Goal: Task Accomplishment & Management: Manage account settings

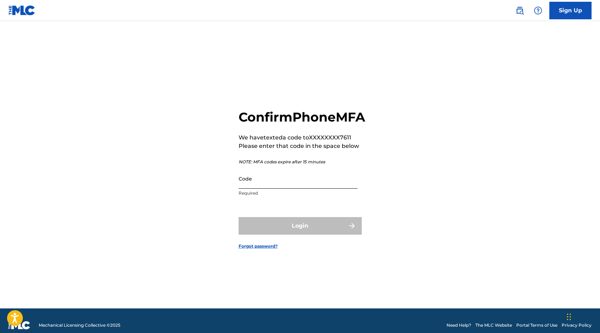
click at [243, 187] on input "Code" at bounding box center [297, 179] width 119 height 20
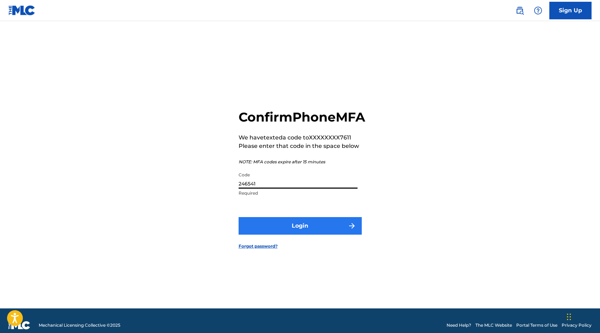
type input "246541"
click at [262, 234] on button "Login" at bounding box center [299, 226] width 123 height 18
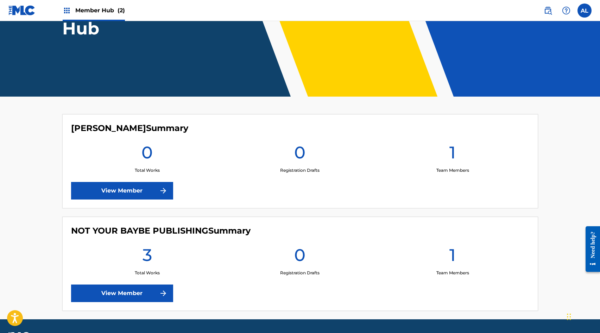
scroll to position [117, 0]
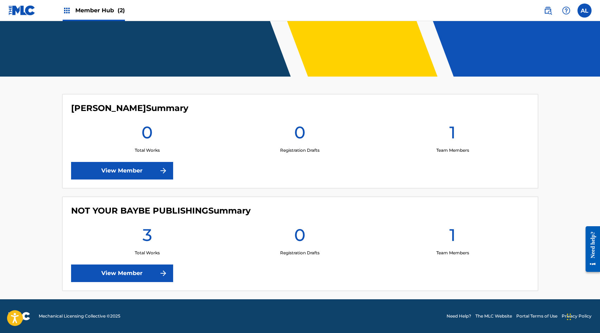
click at [59, 5] on div "Member Hub (2)" at bounding box center [66, 10] width 116 height 21
click at [66, 8] on img at bounding box center [67, 10] width 8 height 8
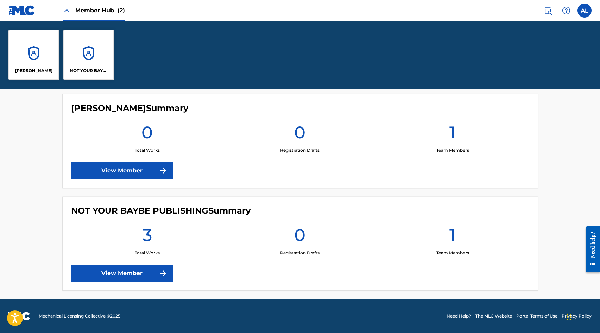
click at [28, 8] on img at bounding box center [21, 10] width 27 height 10
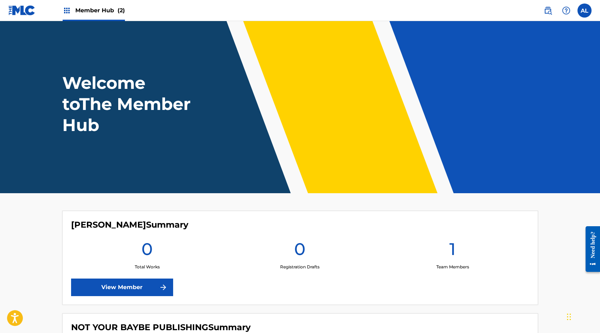
scroll to position [117, 0]
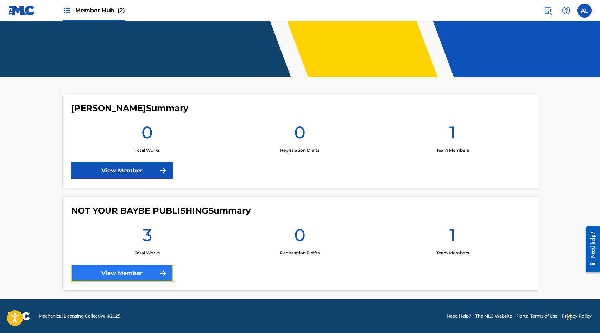
click at [99, 270] on link "View Member" at bounding box center [122, 274] width 102 height 18
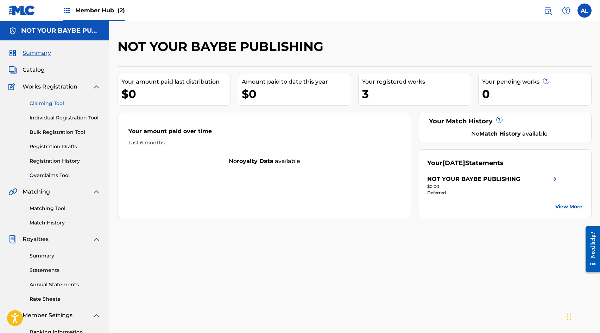
click at [56, 107] on link "Claiming Tool" at bounding box center [65, 103] width 71 height 7
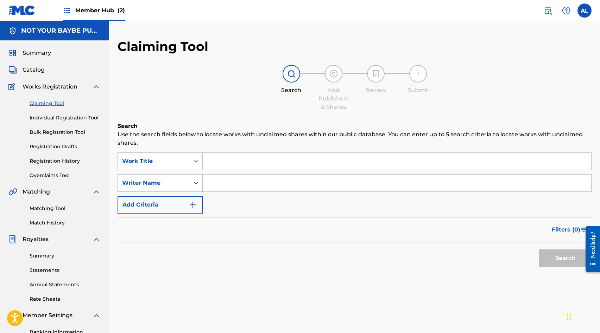
click at [220, 159] on input "Search Form" at bounding box center [397, 161] width 388 height 17
type input "Yes Please!"
click at [218, 184] on input "Search Form" at bounding box center [397, 183] width 388 height 17
click at [557, 259] on button "Search" at bounding box center [564, 259] width 53 height 18
click at [232, 180] on input "[PERSON_NAME]" at bounding box center [397, 183] width 388 height 17
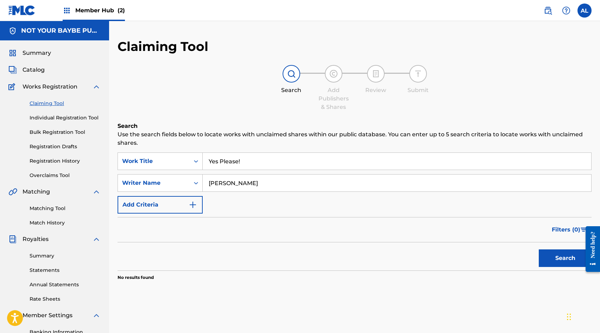
click at [232, 180] on input "[PERSON_NAME]" at bounding box center [397, 183] width 388 height 17
click at [538, 250] on button "Search" at bounding box center [564, 259] width 53 height 18
click at [556, 252] on button "Search" at bounding box center [564, 259] width 53 height 18
click at [248, 178] on input "[PERSON_NAME]" at bounding box center [397, 183] width 388 height 17
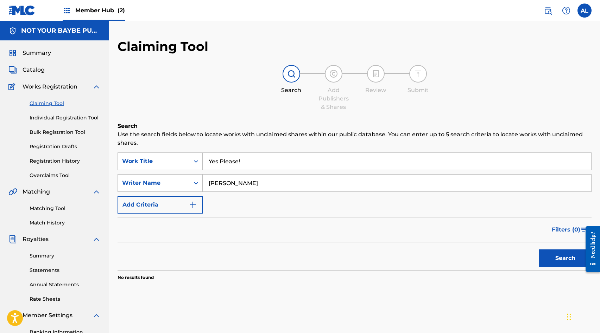
click at [248, 178] on input "[PERSON_NAME]" at bounding box center [397, 183] width 388 height 17
type input "BAYBE"
click at [538, 250] on button "Search" at bounding box center [564, 259] width 53 height 18
click at [248, 178] on input "BAYBE" at bounding box center [397, 183] width 388 height 17
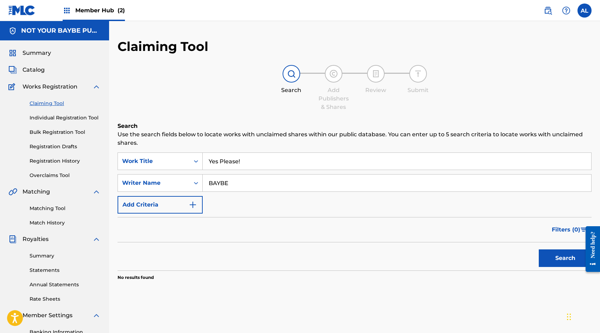
click at [248, 178] on input "BAYBE" at bounding box center [397, 183] width 388 height 17
type input "[PERSON_NAME]"
click at [538, 250] on button "Search" at bounding box center [564, 259] width 53 height 18
click at [38, 72] on span "Catalog" at bounding box center [34, 70] width 22 height 8
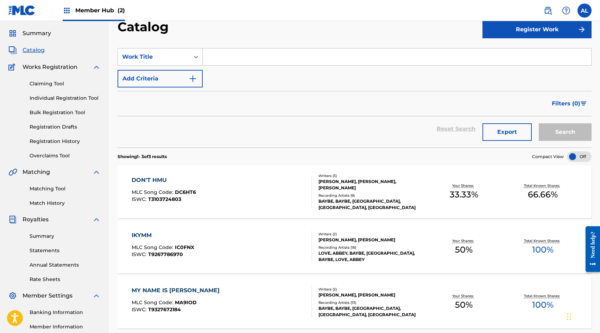
scroll to position [6, 0]
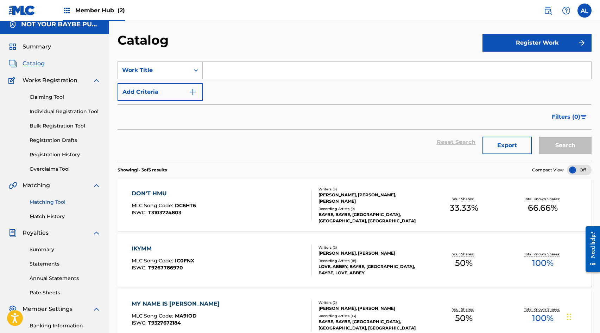
click at [53, 204] on link "Matching Tool" at bounding box center [65, 202] width 71 height 7
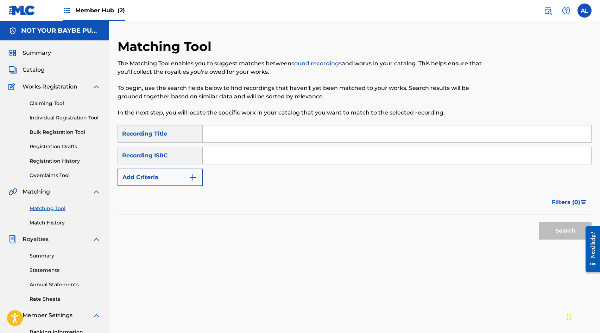
click at [225, 141] on input "Search Form" at bounding box center [397, 134] width 388 height 17
type input "Yes Please!"
click at [223, 158] on input "Search Form" at bounding box center [397, 155] width 388 height 17
click at [51, 116] on link "Individual Registration Tool" at bounding box center [65, 117] width 71 height 7
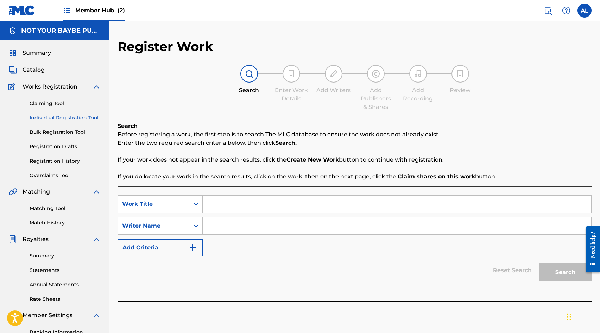
click at [226, 208] on input "Search Form" at bounding box center [397, 204] width 388 height 17
type input "Yes Please!"
click at [255, 233] on input "Search Form" at bounding box center [397, 226] width 388 height 17
type input "[PERSON_NAME]"
click at [558, 274] on button "Search" at bounding box center [564, 273] width 53 height 18
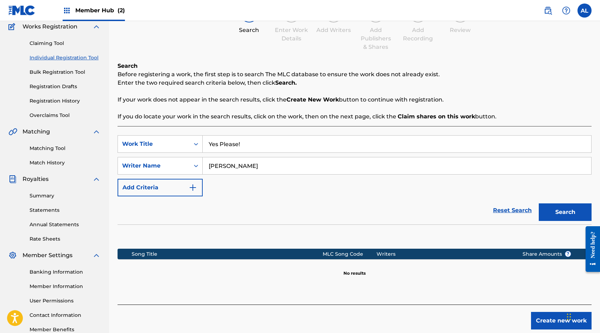
scroll to position [62, 0]
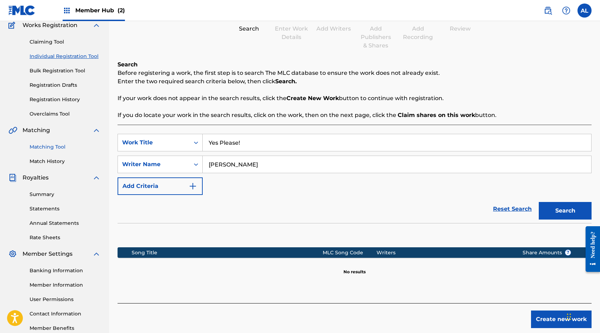
click at [57, 147] on link "Matching Tool" at bounding box center [65, 146] width 71 height 7
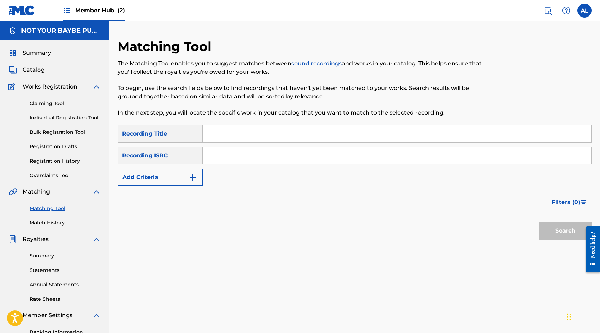
click at [235, 129] on input "Search Form" at bounding box center [397, 134] width 388 height 17
type input "DON'T HMU"
click at [40, 70] on span "Catalog" at bounding box center [34, 70] width 22 height 8
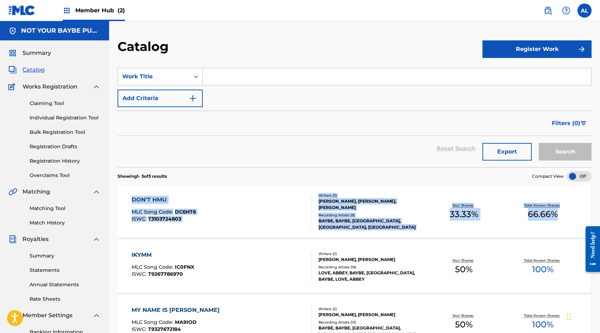
click at [151, 220] on span "T3103724803" at bounding box center [164, 219] width 33 height 6
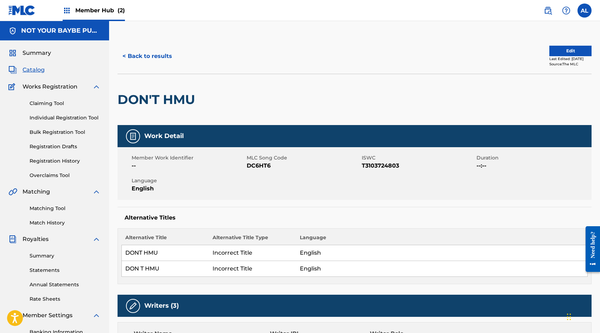
click at [207, 202] on div "Work Detail Member Work Identifier -- MLC Song Code DC6HT6 ISWC T3103724803 Dur…" at bounding box center [354, 204] width 474 height 159
drag, startPoint x: 413, startPoint y: 170, endPoint x: 362, endPoint y: 167, distance: 51.4
click at [362, 167] on div "Member Work Identifier -- MLC Song Code DC6HT6 ISWC T3103724803 Duration --:-- …" at bounding box center [354, 173] width 474 height 53
copy span "T3103724803"
click at [58, 103] on link "Claiming Tool" at bounding box center [65, 103] width 71 height 7
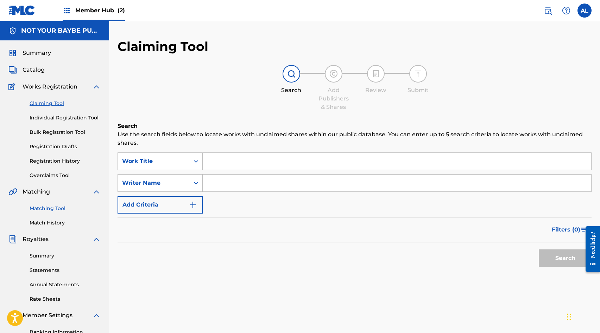
click at [51, 209] on link "Matching Tool" at bounding box center [65, 208] width 71 height 7
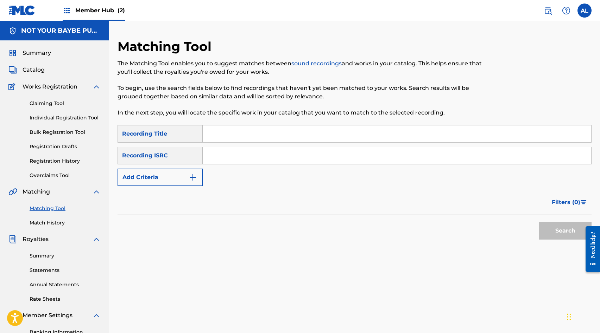
click at [213, 156] on input "Search Form" at bounding box center [397, 155] width 388 height 17
paste input "T3103724803"
type input "T3103724803"
click at [218, 135] on input "Search Form" at bounding box center [397, 134] width 388 height 17
type input "DON'T HMU"
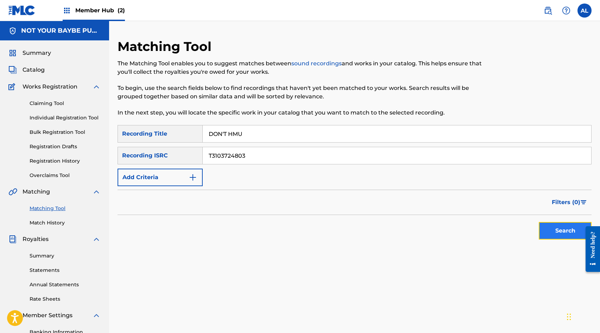
click at [554, 232] on button "Search" at bounding box center [564, 231] width 53 height 18
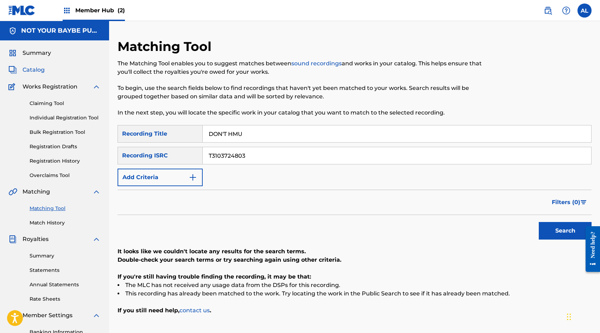
click at [37, 72] on span "Catalog" at bounding box center [34, 70] width 22 height 8
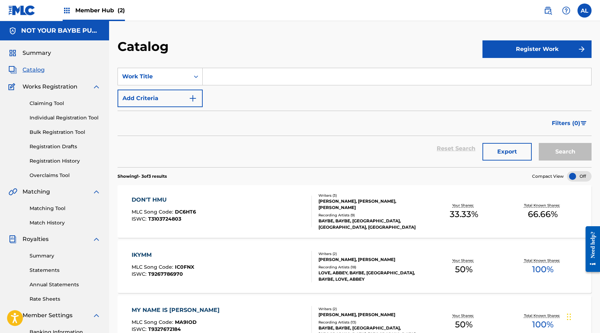
click at [241, 166] on div "Reset Search Export Search" at bounding box center [354, 151] width 474 height 31
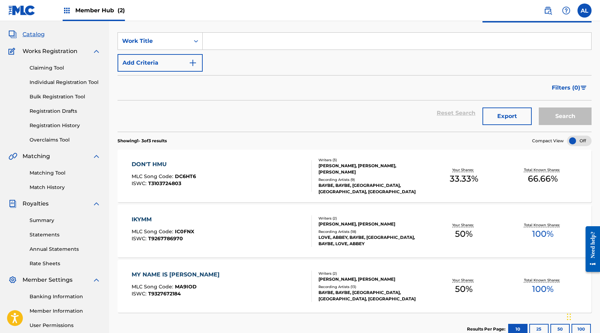
scroll to position [31, 0]
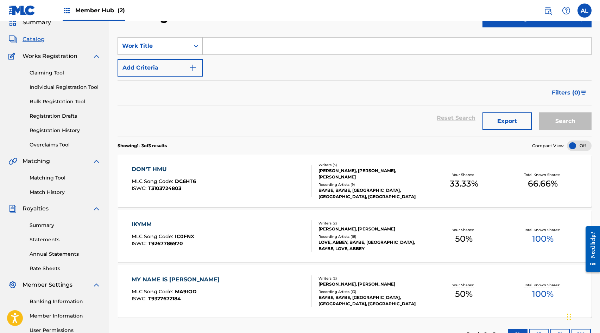
click at [322, 173] on div "[PERSON_NAME], [PERSON_NAME], [PERSON_NAME]" at bounding box center [371, 174] width 106 height 13
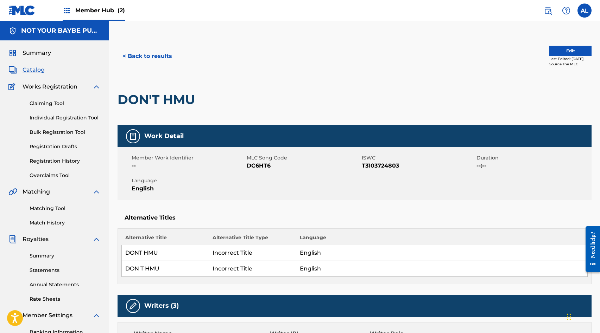
click at [35, 70] on span "Catalog" at bounding box center [34, 70] width 22 height 8
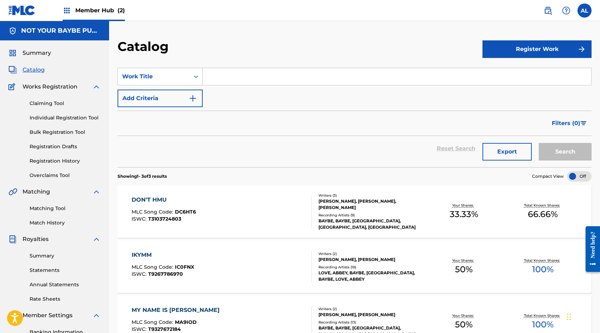
click at [40, 99] on div "Claiming Tool Individual Registration Tool Bulk Registration Tool Registration …" at bounding box center [54, 135] width 92 height 88
click at [39, 104] on link "Claiming Tool" at bounding box center [65, 103] width 71 height 7
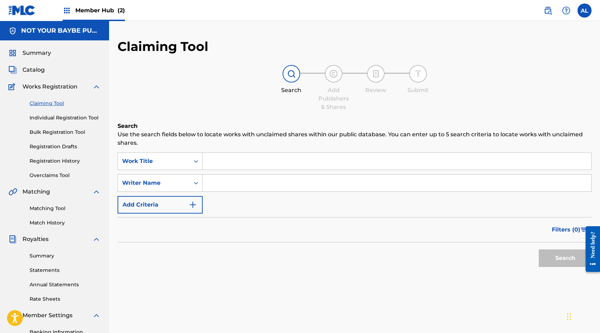
click at [219, 161] on input "Search Form" at bounding box center [397, 161] width 388 height 17
type input "D"
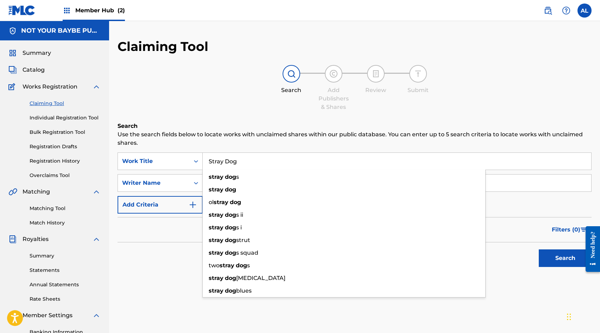
type input "Stray Dog"
click at [197, 138] on p "Use the search fields below to locate works with unclaimed shares within our pu…" at bounding box center [354, 138] width 474 height 17
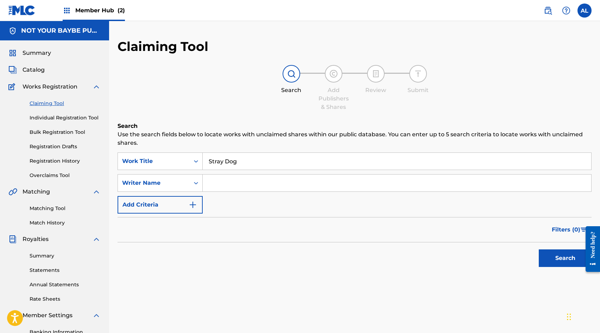
click at [220, 185] on input "Search Form" at bounding box center [397, 183] width 388 height 17
type input "[PERSON_NAME]"
click at [548, 254] on button "Search" at bounding box center [564, 259] width 53 height 18
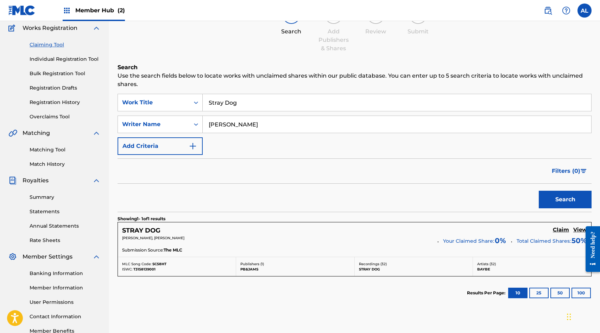
scroll to position [81, 0]
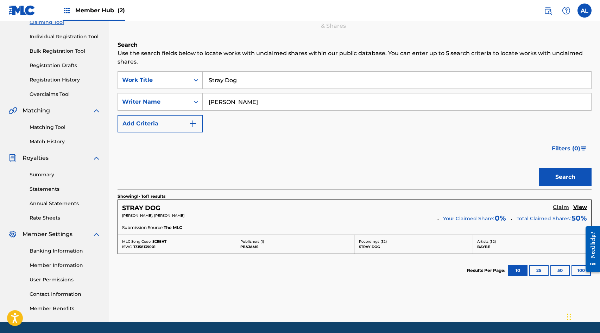
click at [561, 208] on h5 "Claim" at bounding box center [560, 207] width 16 height 7
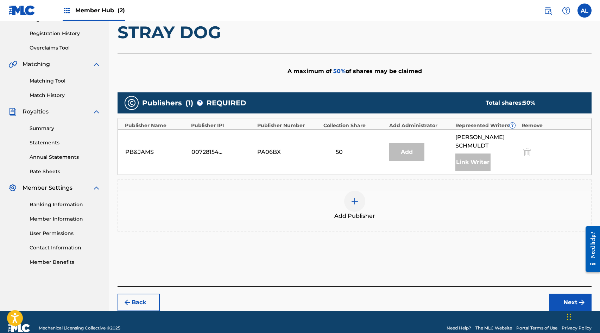
scroll to position [140, 0]
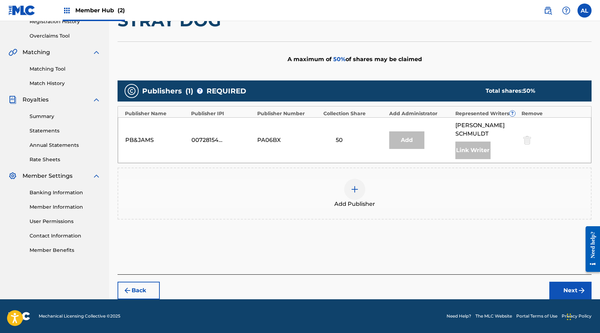
click at [356, 192] on img at bounding box center [354, 189] width 8 height 8
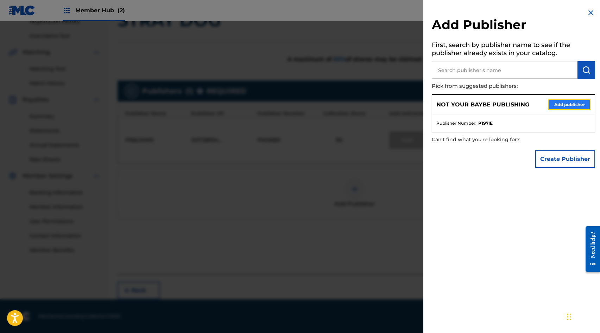
click at [563, 100] on button "Add publisher" at bounding box center [569, 105] width 42 height 11
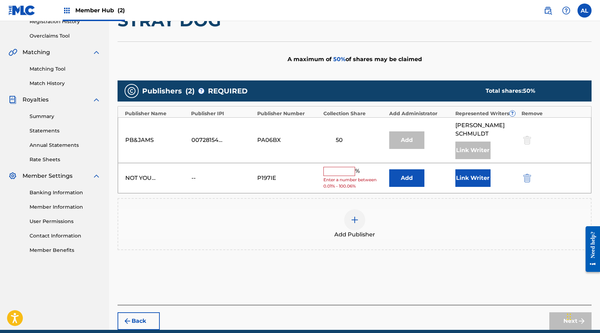
click at [337, 173] on input "text" at bounding box center [339, 171] width 32 height 9
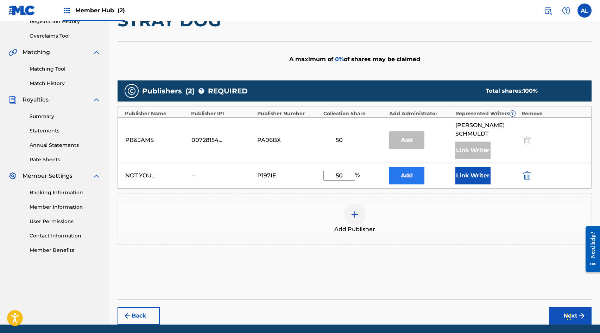
type input "50"
click at [406, 175] on button "Add" at bounding box center [406, 176] width 35 height 18
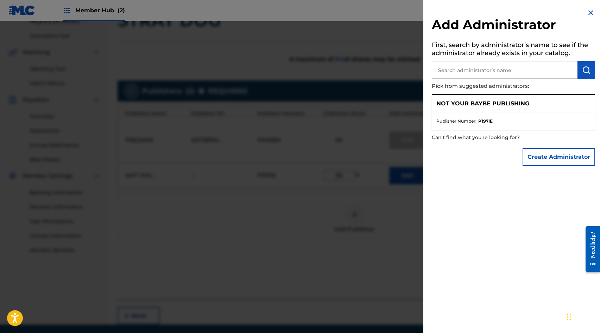
click at [490, 109] on div "NOT YOUR BAYBE PUBLISHING" at bounding box center [513, 103] width 162 height 17
click at [524, 105] on p "NOT YOUR BAYBE PUBLISHING" at bounding box center [482, 104] width 93 height 8
click at [516, 118] on li "Publisher Number : P197IE" at bounding box center [513, 121] width 154 height 6
click at [520, 105] on p "NOT YOUR BAYBE PUBLISHING" at bounding box center [482, 104] width 93 height 8
click at [495, 117] on ul "Publisher Number : P197IE" at bounding box center [513, 122] width 162 height 18
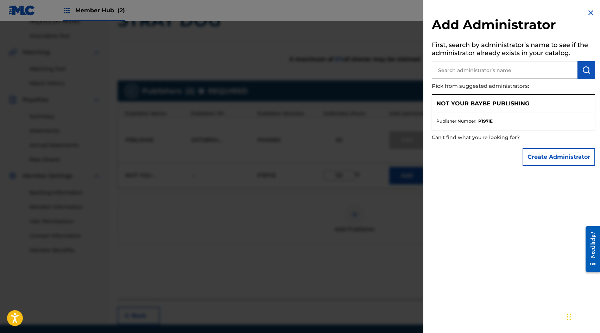
click at [462, 117] on ul "Publisher Number : P197IE" at bounding box center [513, 122] width 162 height 18
click at [588, 12] on img at bounding box center [590, 12] width 8 height 8
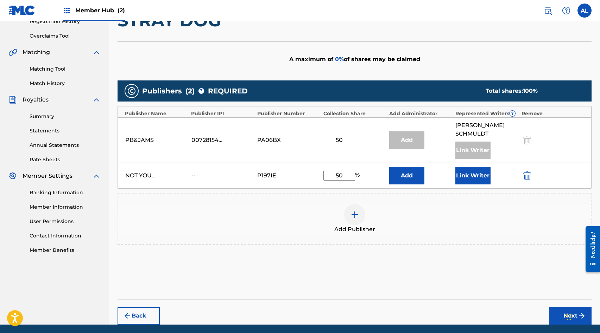
click at [435, 192] on div "Publishers ( 2 ) ? REQUIRED Total shares: 100 % Publisher Name Publisher IPI Pu…" at bounding box center [354, 163] width 474 height 165
click at [472, 172] on button "Link Writer" at bounding box center [472, 176] width 35 height 18
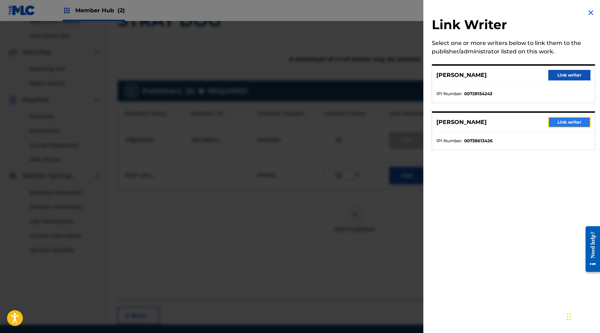
click at [552, 125] on button "Link writer" at bounding box center [569, 122] width 42 height 11
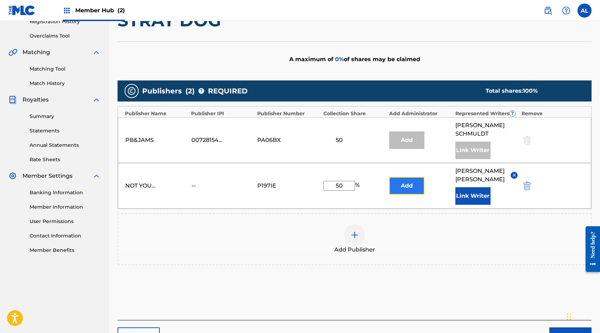
click at [409, 188] on button "Add" at bounding box center [406, 186] width 35 height 18
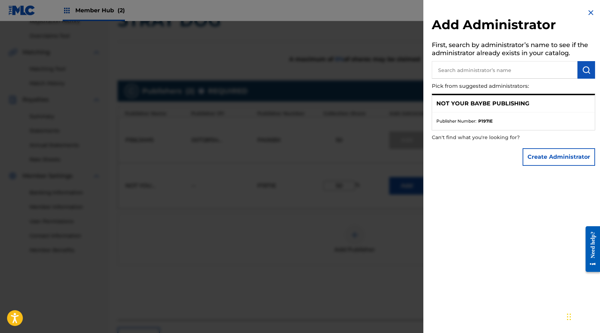
click at [491, 106] on p "NOT YOUR BAYBE PUBLISHING" at bounding box center [482, 104] width 93 height 8
click at [433, 97] on div "NOT YOUR BAYBE PUBLISHING" at bounding box center [513, 103] width 162 height 17
click at [435, 119] on ul "Publisher Number : P197IE" at bounding box center [513, 122] width 162 height 18
click at [445, 120] on span "Publisher Number :" at bounding box center [456, 121] width 40 height 6
click at [477, 121] on li "Publisher Number : P197IE" at bounding box center [513, 121] width 154 height 6
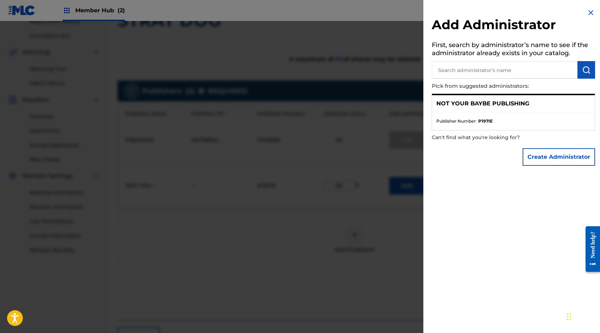
click at [497, 121] on li "Publisher Number : P197IE" at bounding box center [513, 121] width 154 height 6
click at [514, 126] on ul "Publisher Number : P197IE" at bounding box center [513, 122] width 162 height 18
click at [502, 122] on li "Publisher Number : P197IE" at bounding box center [513, 121] width 154 height 6
drag, startPoint x: 502, startPoint y: 122, endPoint x: 495, endPoint y: 122, distance: 6.7
click at [495, 122] on li "Publisher Number : P197IE" at bounding box center [513, 121] width 154 height 6
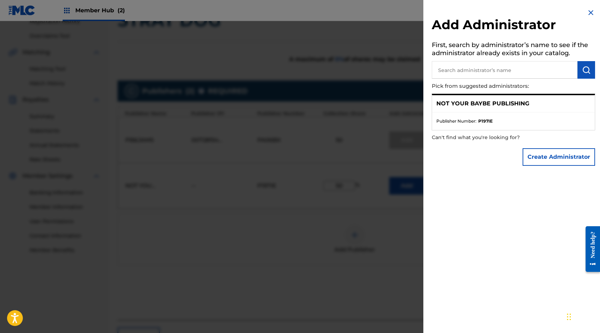
click at [472, 76] on input "text" at bounding box center [504, 70] width 146 height 18
type input "not your"
click at [492, 103] on p "NOT YOUR BAYBE PUBLISHING" at bounding box center [482, 104] width 93 height 8
click at [542, 114] on ul "Publisher Number : P197IE" at bounding box center [513, 122] width 162 height 18
click at [568, 70] on img at bounding box center [568, 69] width 8 height 8
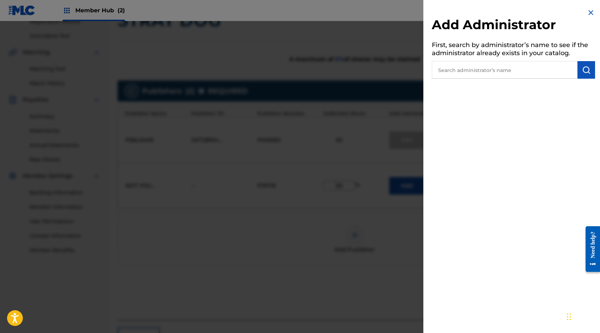
click at [586, 12] on img at bounding box center [590, 12] width 8 height 8
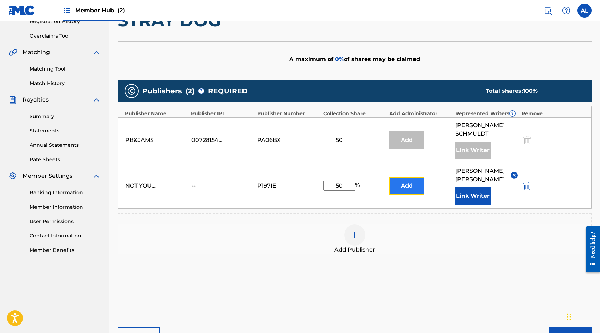
click at [416, 181] on button "Add" at bounding box center [406, 186] width 35 height 18
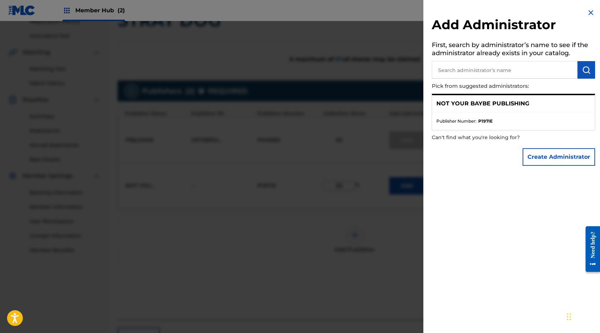
click at [485, 97] on div "NOT YOUR BAYBE PUBLISHING" at bounding box center [513, 103] width 162 height 17
click at [524, 121] on li "Publisher Number : P197IE" at bounding box center [513, 121] width 154 height 6
click at [549, 108] on div "NOT YOUR BAYBE PUBLISHING" at bounding box center [513, 103] width 162 height 17
click at [570, 109] on div "NOT YOUR BAYBE PUBLISHING" at bounding box center [513, 103] width 162 height 17
click at [569, 124] on li "Publisher Number : P197IE" at bounding box center [513, 121] width 154 height 6
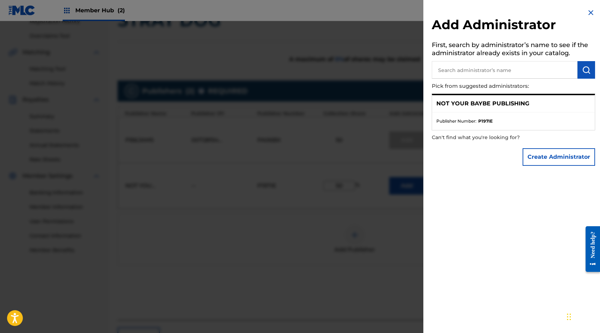
click at [569, 106] on div "NOT YOUR BAYBE PUBLISHING" at bounding box center [513, 103] width 162 height 17
click at [441, 123] on span "Publisher Number :" at bounding box center [456, 121] width 40 height 6
click at [438, 96] on div "NOT YOUR BAYBE PUBLISHING" at bounding box center [513, 103] width 162 height 17
click at [435, 101] on div "NOT YOUR BAYBE PUBLISHING" at bounding box center [513, 103] width 162 height 17
click at [447, 72] on input "text" at bounding box center [504, 70] width 146 height 18
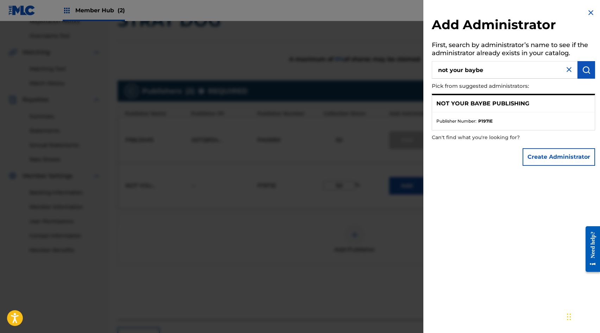
type input "not your baybe"
click at [436, 121] on span "Publisher Number :" at bounding box center [456, 121] width 40 height 6
click at [488, 115] on ul "Publisher Number : P197IE" at bounding box center [513, 122] width 162 height 18
click at [535, 115] on ul "Publisher Number : P197IE" at bounding box center [513, 122] width 162 height 18
click at [543, 118] on li "Publisher Number : P197IE" at bounding box center [513, 121] width 154 height 6
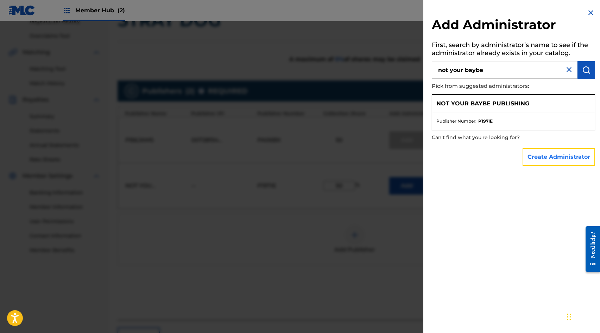
click at [555, 155] on button "Create Administrator" at bounding box center [558, 157] width 72 height 18
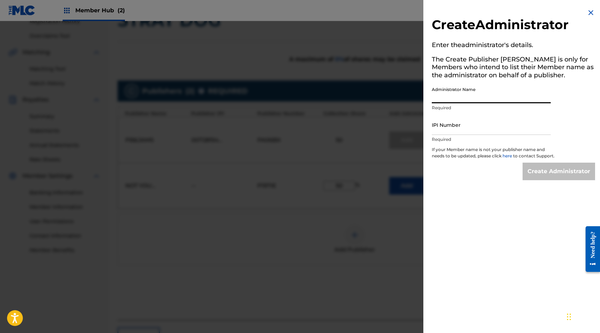
click at [474, 95] on input "Administrator Name" at bounding box center [490, 93] width 119 height 20
click at [587, 11] on img at bounding box center [590, 12] width 8 height 8
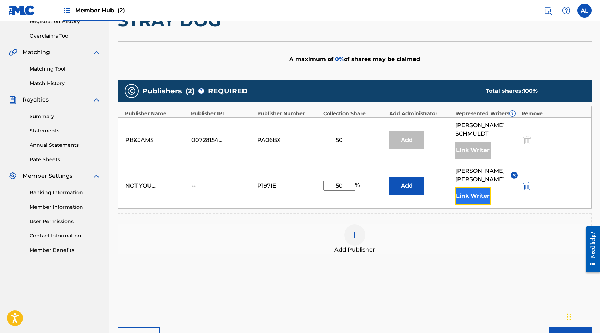
click at [474, 194] on button "Link Writer" at bounding box center [472, 196] width 35 height 18
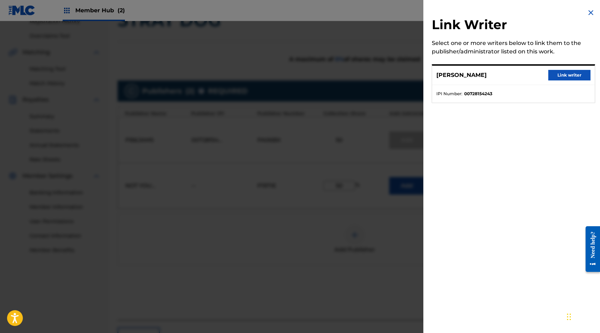
click at [588, 10] on img at bounding box center [590, 12] width 8 height 8
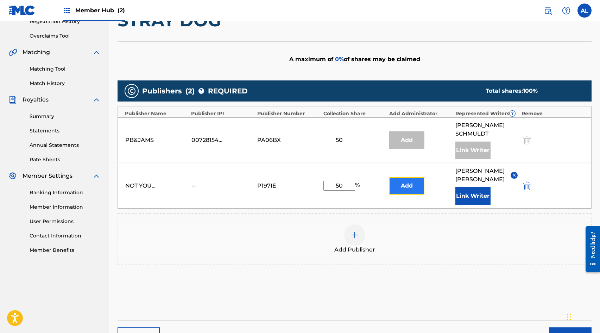
click at [410, 186] on button "Add" at bounding box center [406, 186] width 35 height 18
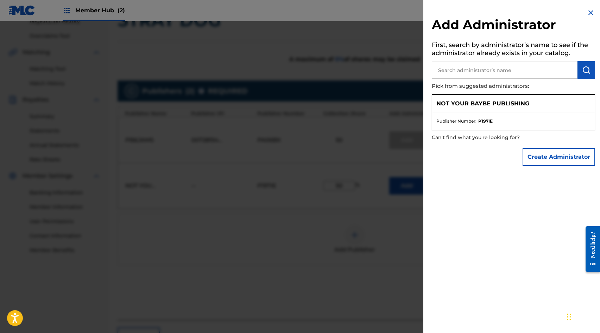
click at [526, 103] on p "NOT YOUR BAYBE PUBLISHING" at bounding box center [482, 104] width 93 height 8
click at [540, 115] on ul "Publisher Number : P197IE" at bounding box center [513, 122] width 162 height 18
click at [586, 11] on img at bounding box center [590, 12] width 8 height 8
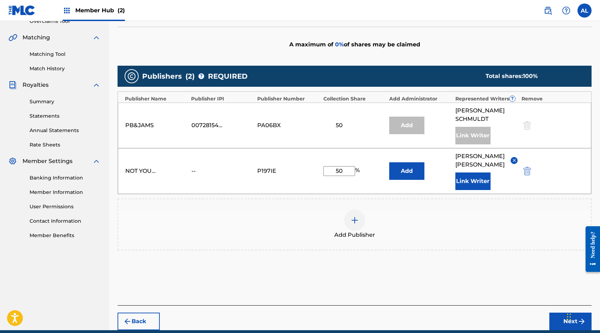
scroll to position [156, 0]
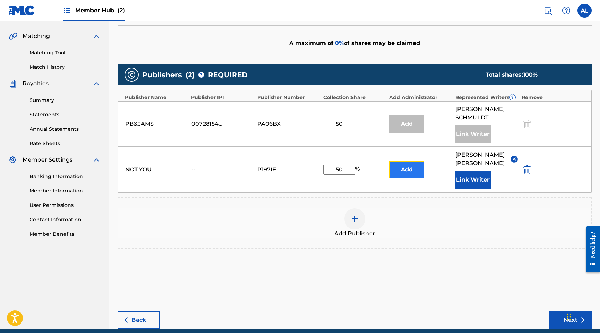
click at [400, 163] on button "Add" at bounding box center [406, 170] width 35 height 18
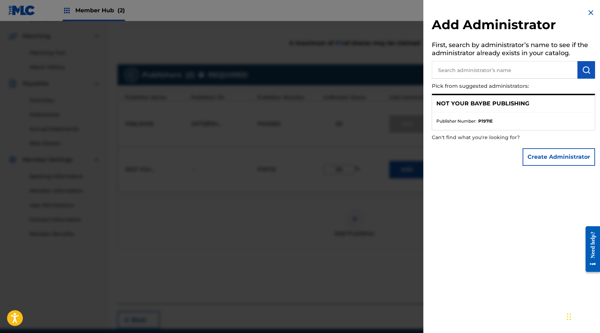
click at [545, 111] on div "NOT YOUR BAYBE PUBLISHING" at bounding box center [513, 103] width 162 height 17
click at [565, 131] on div "Add Administrator First, search by administrator’s name to see if the administr…" at bounding box center [513, 89] width 180 height 178
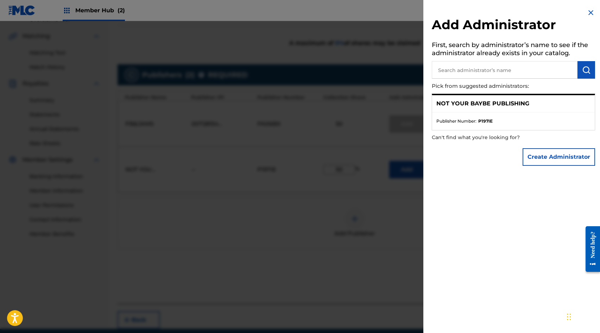
click at [587, 16] on img at bounding box center [590, 12] width 8 height 8
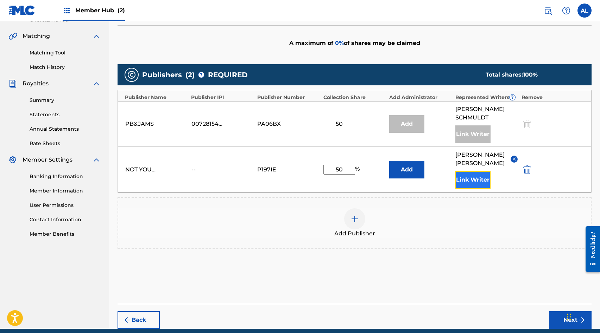
click at [468, 178] on button "Link Writer" at bounding box center [472, 180] width 35 height 18
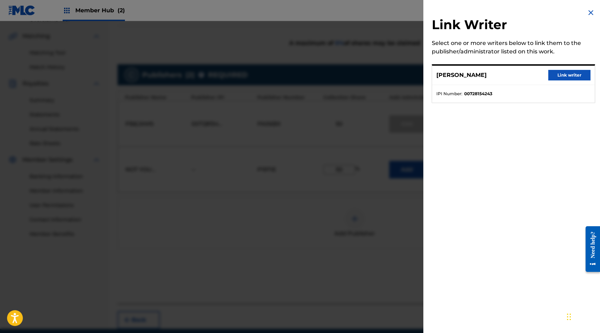
click at [588, 12] on img at bounding box center [590, 12] width 8 height 8
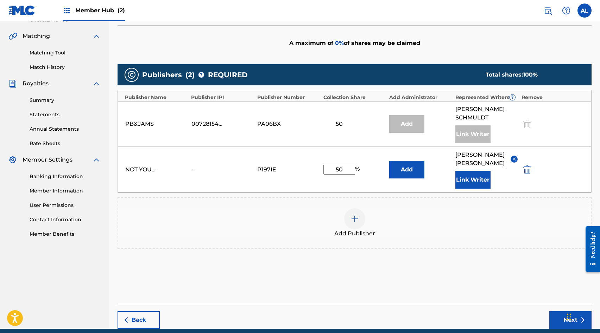
click at [512, 158] on img at bounding box center [513, 158] width 5 height 5
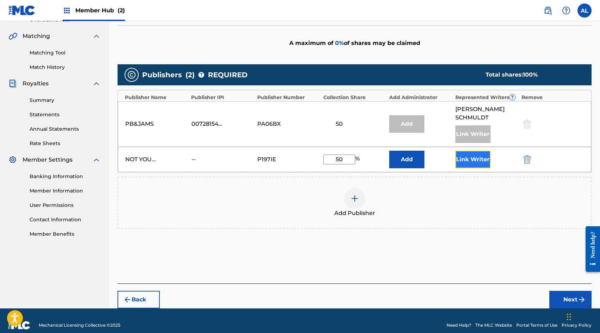
click at [481, 158] on button "Link Writer" at bounding box center [472, 160] width 35 height 18
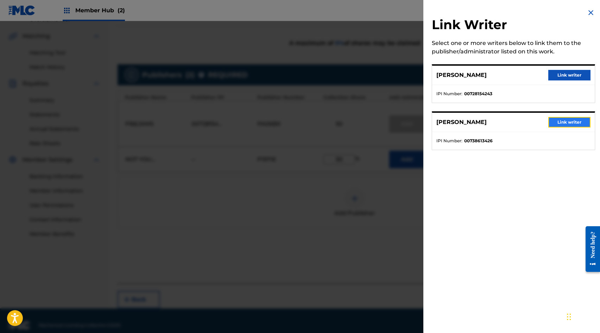
click at [548, 120] on button "Link writer" at bounding box center [569, 122] width 42 height 11
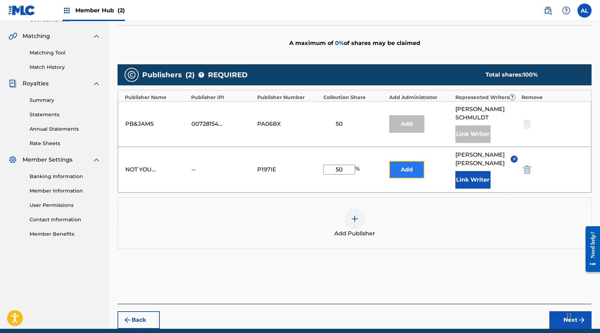
click at [413, 168] on button "Add" at bounding box center [406, 170] width 35 height 18
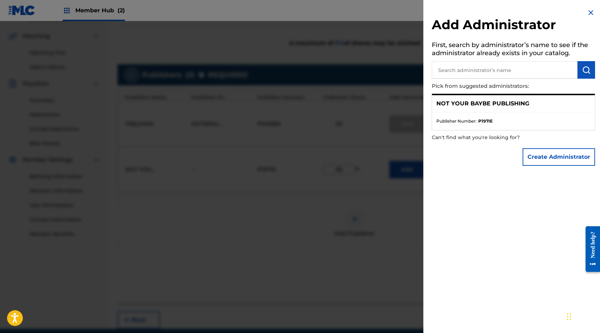
click at [465, 123] on span "Publisher Number :" at bounding box center [456, 121] width 40 height 6
click at [467, 104] on p "NOT YOUR BAYBE PUBLISHING" at bounding box center [482, 104] width 93 height 8
click at [442, 102] on p "NOT YOUR BAYBE PUBLISHING" at bounding box center [482, 104] width 93 height 8
click at [456, 103] on p "NOT YOUR BAYBE PUBLISHING" at bounding box center [482, 104] width 93 height 8
click at [489, 116] on ul "Publisher Number : P197IE" at bounding box center [513, 122] width 162 height 18
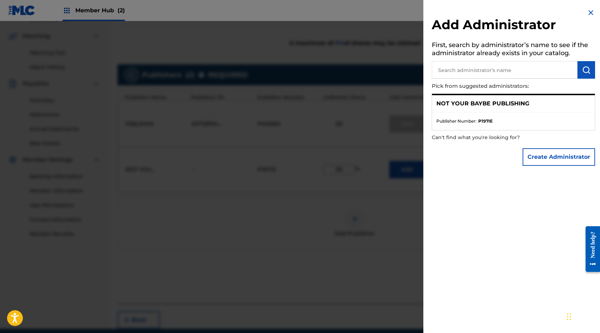
click at [466, 66] on input "text" at bounding box center [504, 70] width 146 height 18
type input "not your"
click at [496, 103] on p "NOT YOUR BAYBE PUBLISHING" at bounding box center [482, 104] width 93 height 8
click at [505, 109] on div "NOT YOUR BAYBE PUBLISHING" at bounding box center [513, 103] width 162 height 17
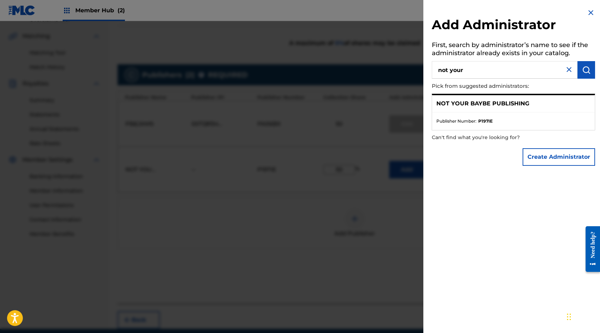
click at [511, 119] on li "Publisher Number : P197IE" at bounding box center [513, 121] width 154 height 6
click at [533, 152] on button "Create Administrator" at bounding box center [558, 157] width 72 height 18
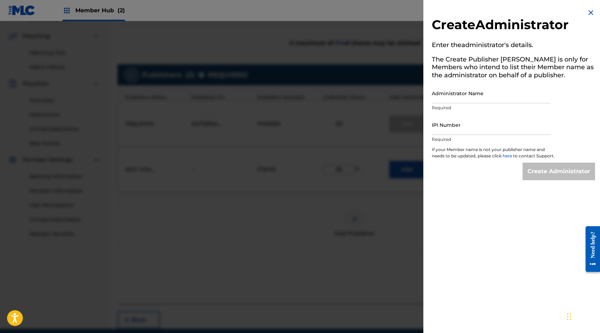
click at [589, 11] on img at bounding box center [590, 12] width 8 height 8
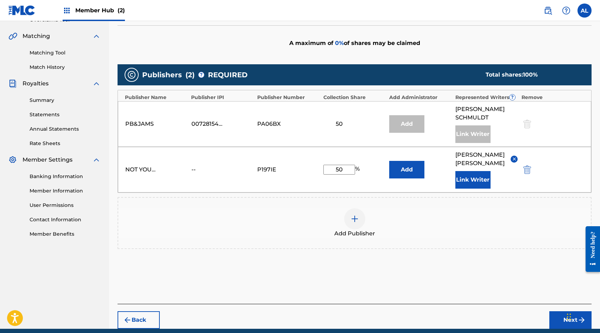
click at [513, 159] on img at bounding box center [513, 158] width 5 height 5
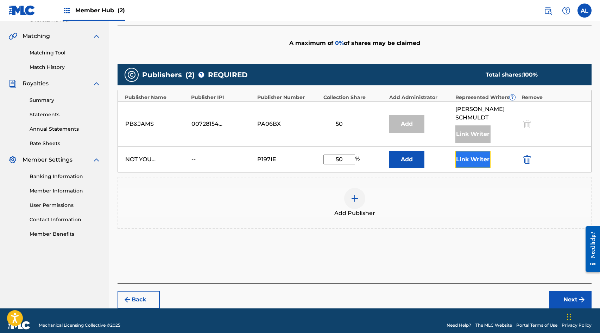
click at [483, 156] on button "Link Writer" at bounding box center [472, 160] width 35 height 18
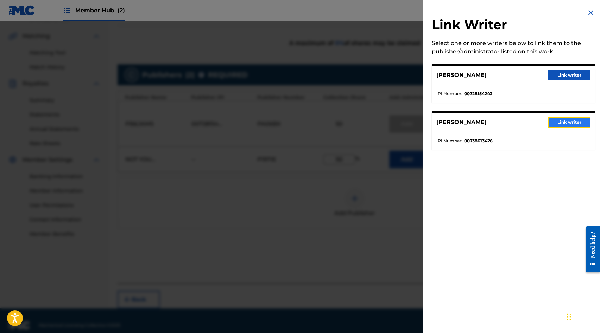
click at [561, 122] on button "Link writer" at bounding box center [569, 122] width 42 height 11
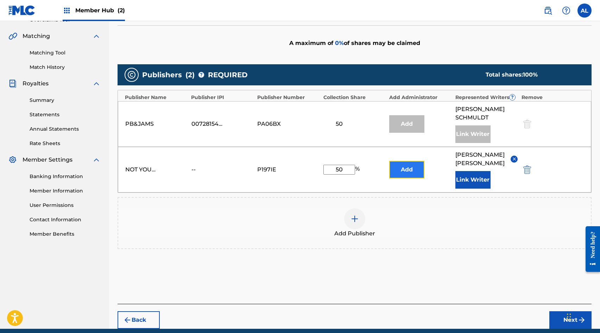
click at [410, 166] on button "Add" at bounding box center [406, 170] width 35 height 18
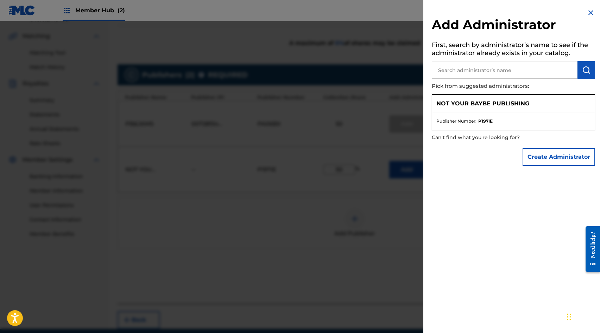
click at [526, 114] on ul "Publisher Number : P197IE" at bounding box center [513, 122] width 162 height 18
click at [492, 110] on div "NOT YOUR BAYBE PUBLISHING" at bounding box center [513, 103] width 162 height 17
click at [472, 110] on div "NOT YOUR BAYBE PUBLISHING" at bounding box center [513, 103] width 162 height 17
click at [455, 103] on p "NOT YOUR BAYBE PUBLISHING" at bounding box center [482, 104] width 93 height 8
click at [446, 103] on p "NOT YOUR BAYBE PUBLISHING" at bounding box center [482, 104] width 93 height 8
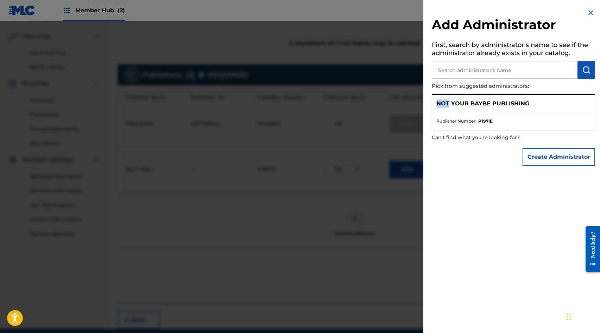
click at [446, 103] on p "NOT YOUR BAYBE PUBLISHING" at bounding box center [482, 104] width 93 height 8
click at [461, 111] on div "NOT YOUR BAYBE PUBLISHING" at bounding box center [513, 103] width 162 height 17
click at [461, 124] on span "Publisher Number :" at bounding box center [456, 121] width 40 height 6
click at [452, 71] on input "text" at bounding box center [504, 70] width 146 height 18
type input "not your"
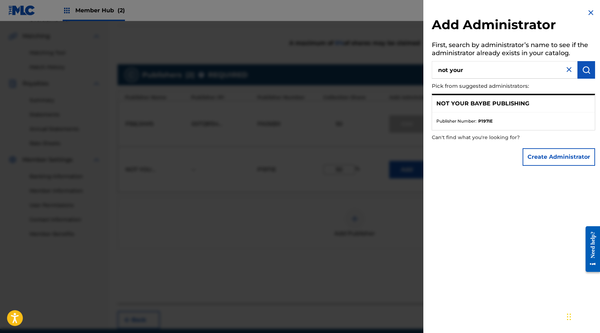
click at [554, 108] on div "NOT YOUR BAYBE PUBLISHING" at bounding box center [513, 103] width 162 height 17
click at [552, 117] on ul "Publisher Number : P197IE" at bounding box center [513, 122] width 162 height 18
click at [557, 95] on div "NOT YOUR BAYBE PUBLISHING" at bounding box center [513, 103] width 162 height 17
click at [543, 161] on button "Create Administrator" at bounding box center [558, 157] width 72 height 18
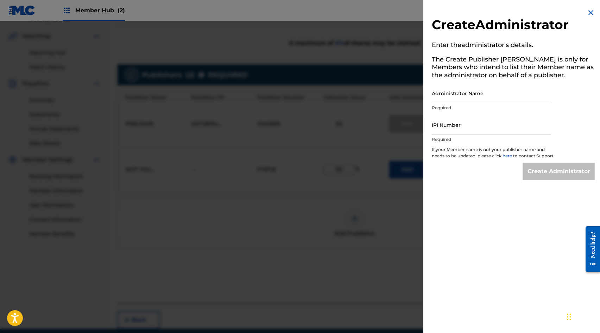
click at [589, 10] on img at bounding box center [590, 12] width 8 height 8
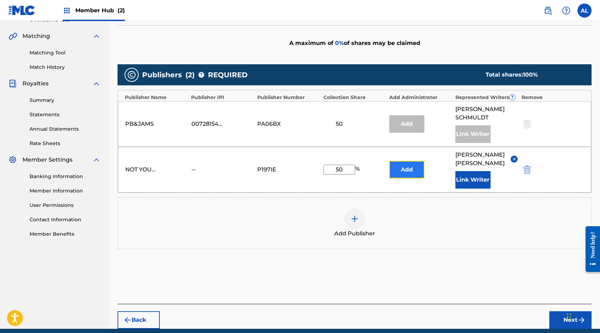
click at [406, 165] on button "Add" at bounding box center [406, 170] width 35 height 18
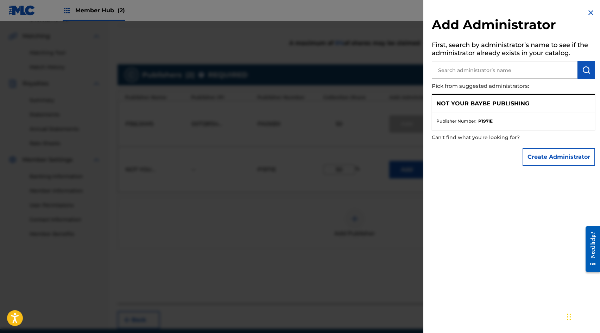
click at [586, 17] on h2 "Add Administrator" at bounding box center [512, 26] width 163 height 18
click at [586, 14] on img at bounding box center [590, 12] width 8 height 8
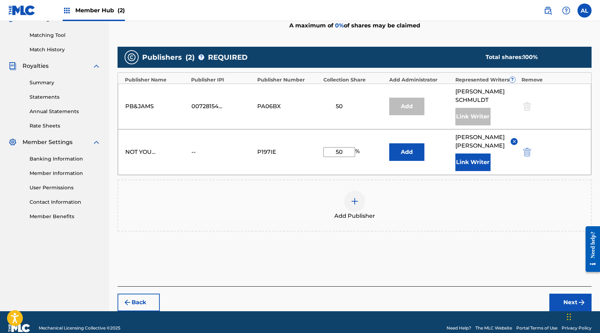
scroll to position [185, 0]
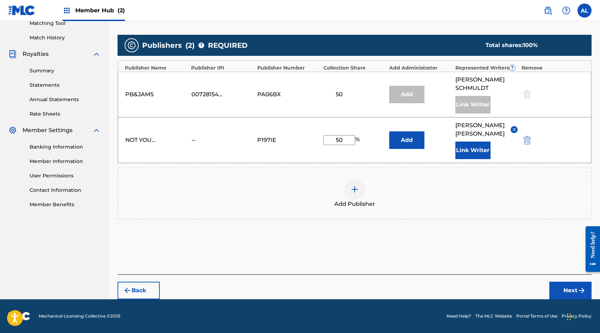
click at [356, 189] on img at bounding box center [354, 189] width 8 height 8
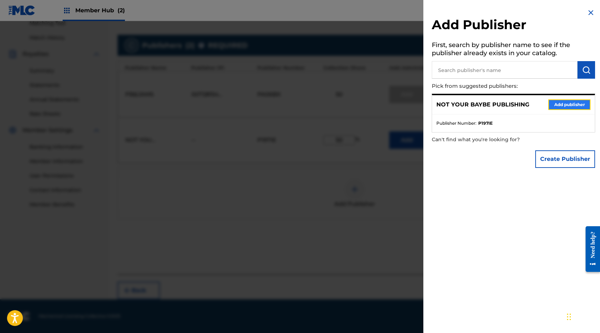
click at [554, 101] on button "Add publisher" at bounding box center [569, 105] width 42 height 11
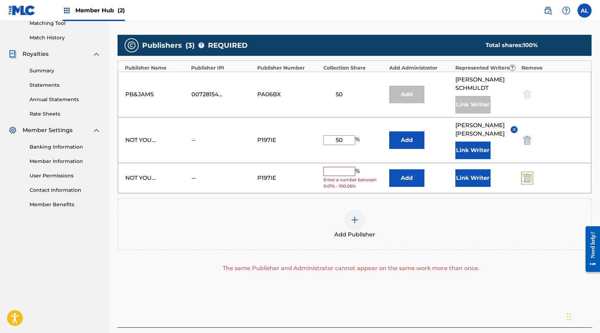
click at [527, 180] on img "submit" at bounding box center [527, 178] width 8 height 8
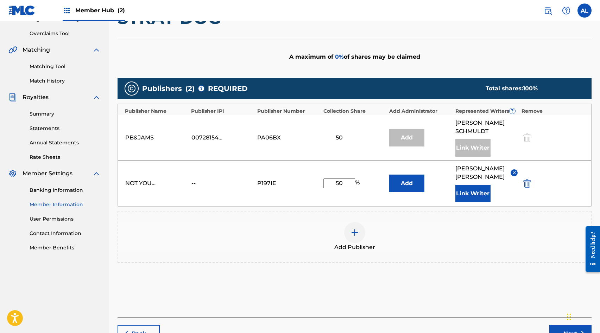
scroll to position [142, 0]
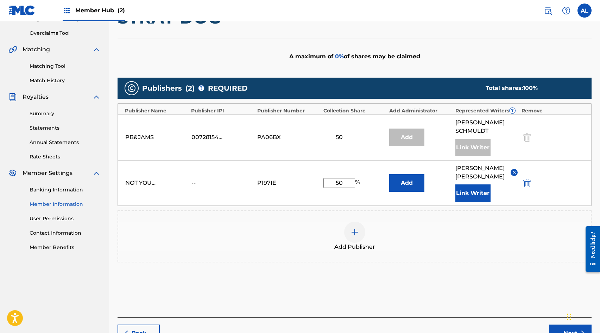
click at [66, 205] on link "Member Information" at bounding box center [65, 204] width 71 height 7
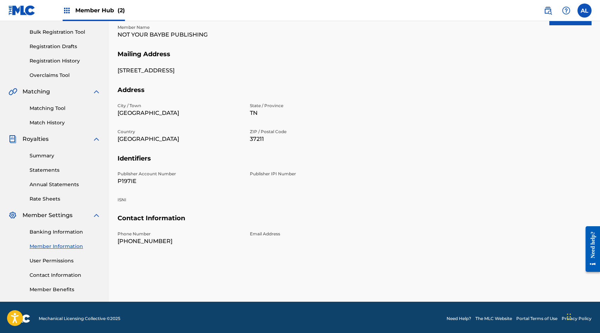
scroll to position [103, 0]
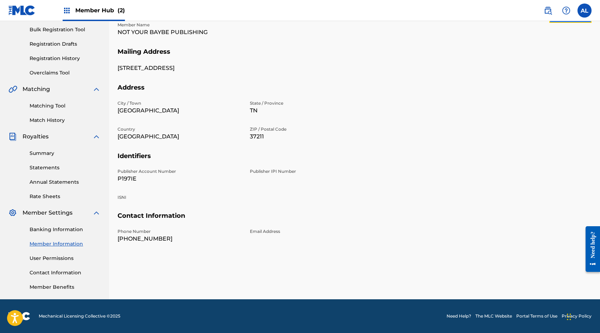
click at [556, 21] on button "Edit" at bounding box center [570, 14] width 42 height 18
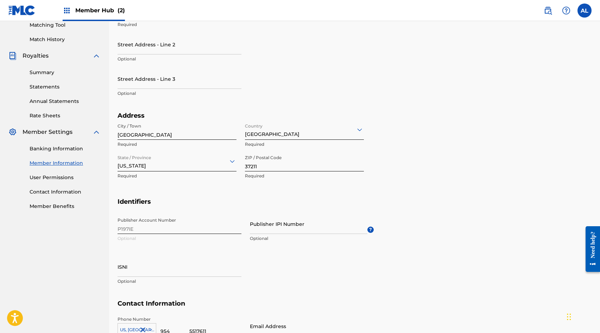
scroll to position [190, 0]
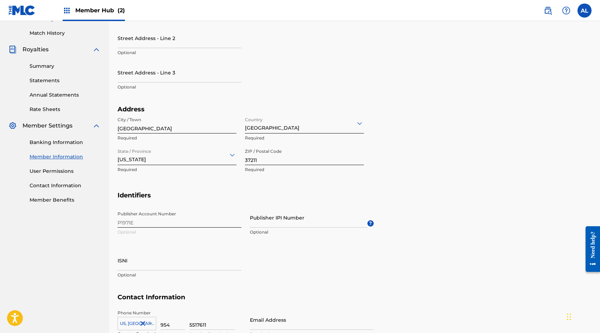
click at [163, 224] on div "Publisher Account Number P197IE Optional Publisher IPI Number Optional ? ISNI O…" at bounding box center [245, 251] width 256 height 86
click at [272, 219] on input "Publisher IPI Number" at bounding box center [308, 218] width 117 height 20
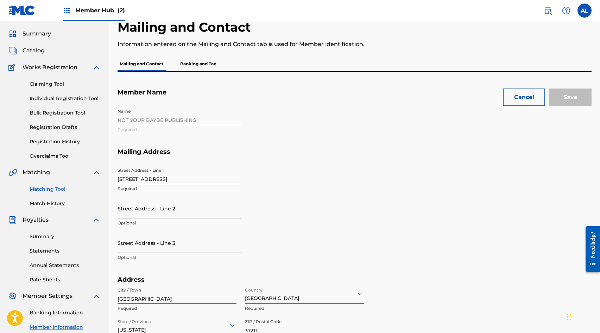
scroll to position [2, 0]
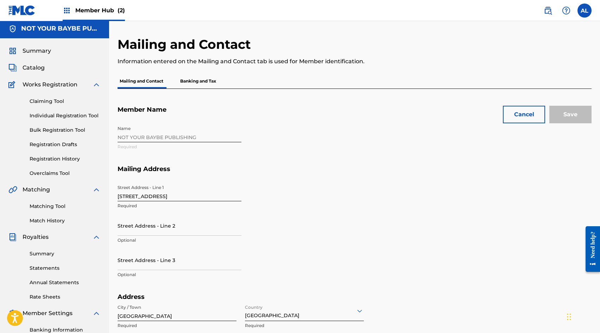
click at [50, 97] on div "Claiming Tool Individual Registration Tool Bulk Registration Tool Registration …" at bounding box center [54, 133] width 92 height 88
click at [49, 100] on link "Claiming Tool" at bounding box center [65, 101] width 71 height 7
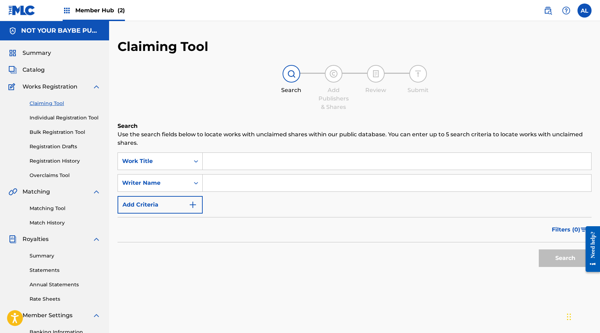
click at [253, 156] on input "Search Form" at bounding box center [397, 161] width 388 height 17
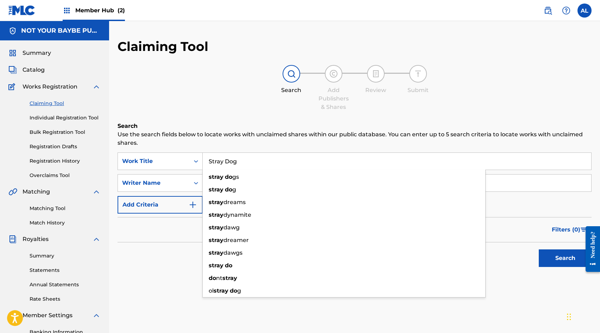
type input "Stray Dog"
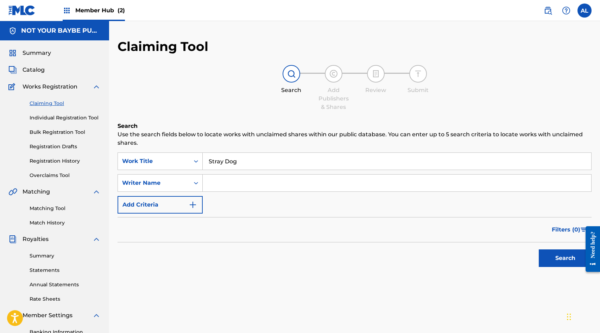
click at [262, 190] on input "Search Form" at bounding box center [397, 183] width 388 height 17
type input "[PERSON_NAME]"
click at [429, 252] on div "Search" at bounding box center [354, 257] width 474 height 28
click at [557, 255] on button "Search" at bounding box center [564, 259] width 53 height 18
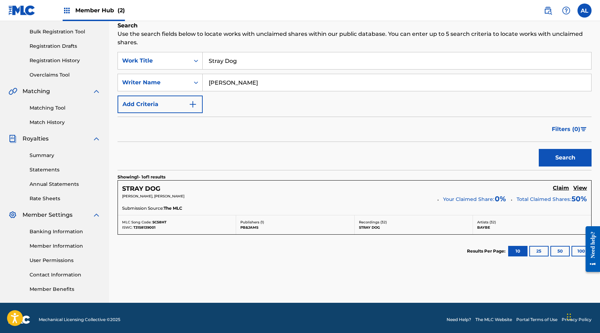
scroll to position [104, 0]
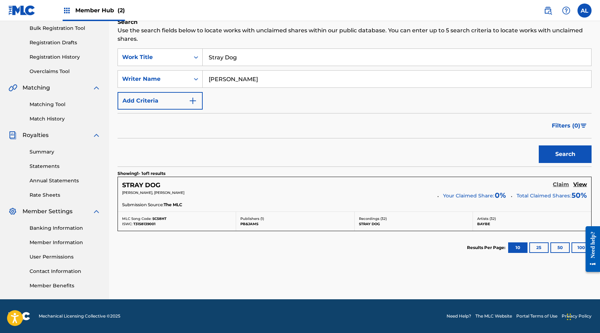
click at [561, 185] on h5 "Claim" at bounding box center [560, 184] width 16 height 7
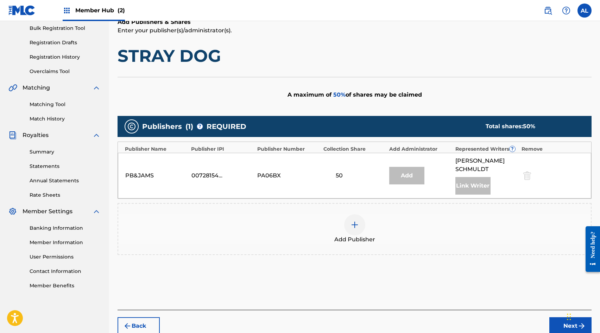
click at [361, 221] on div at bounding box center [354, 225] width 21 height 21
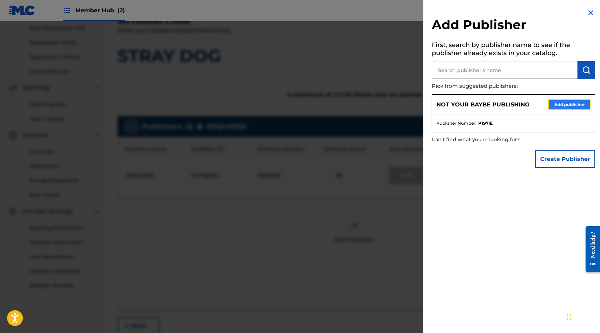
click at [555, 101] on button "Add publisher" at bounding box center [569, 105] width 42 height 11
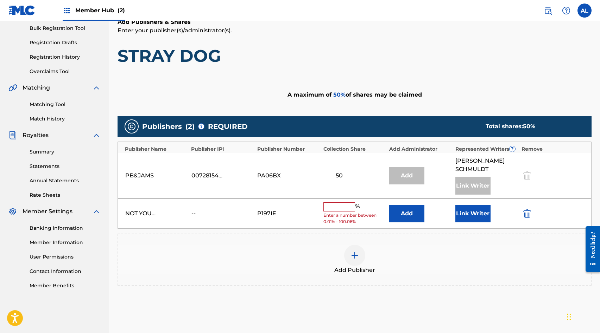
click at [343, 209] on input "text" at bounding box center [339, 207] width 32 height 9
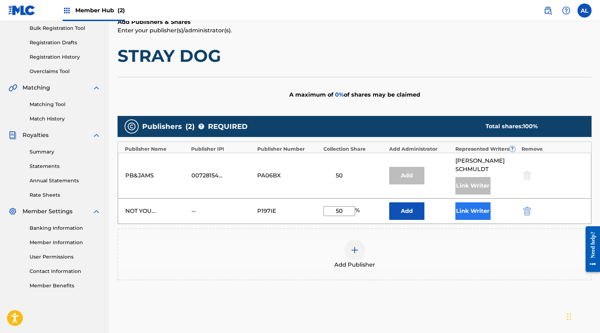
type input "50"
click at [469, 212] on button "Link Writer" at bounding box center [472, 212] width 35 height 18
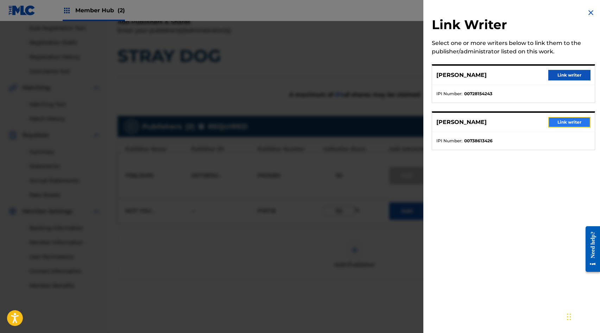
click at [557, 121] on button "Link writer" at bounding box center [569, 122] width 42 height 11
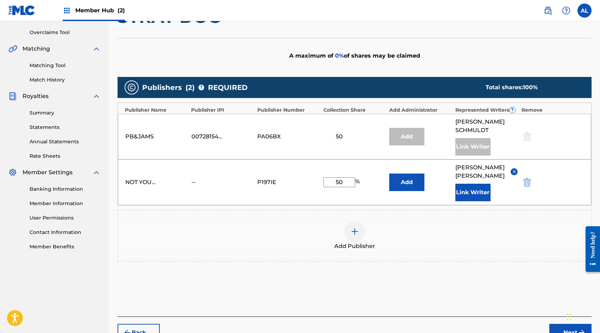
scroll to position [145, 0]
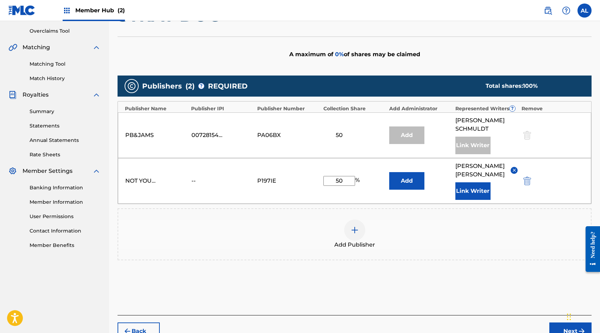
click at [485, 260] on div "Add Publisher" at bounding box center [354, 235] width 474 height 52
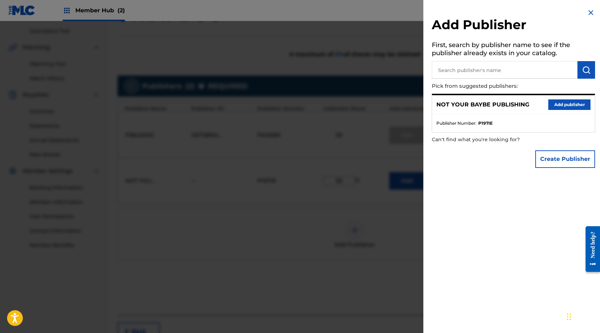
click at [587, 11] on img at bounding box center [590, 12] width 8 height 8
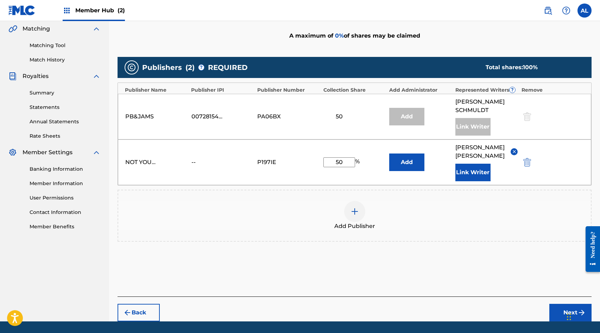
scroll to position [164, 0]
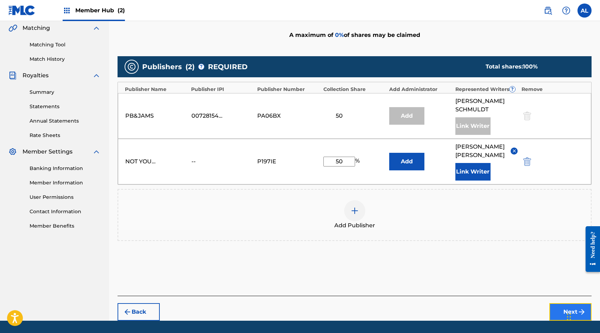
click at [554, 308] on button "Next" at bounding box center [570, 312] width 42 height 18
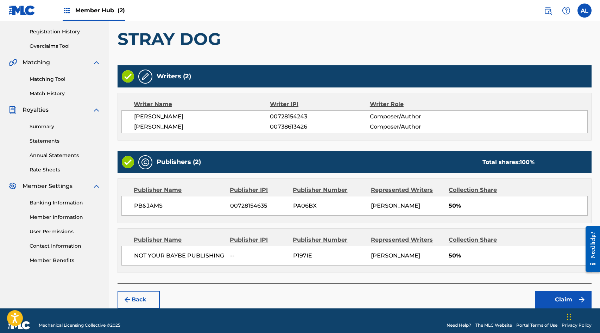
scroll to position [146, 0]
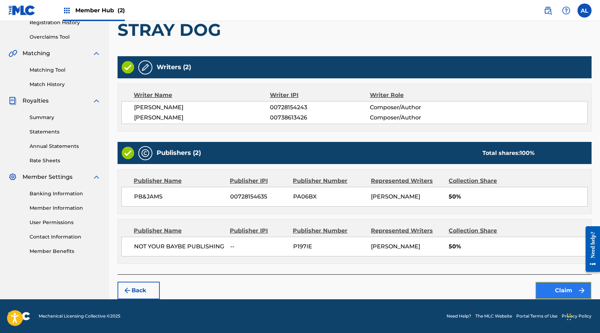
click at [559, 286] on button "Claim" at bounding box center [563, 291] width 56 height 18
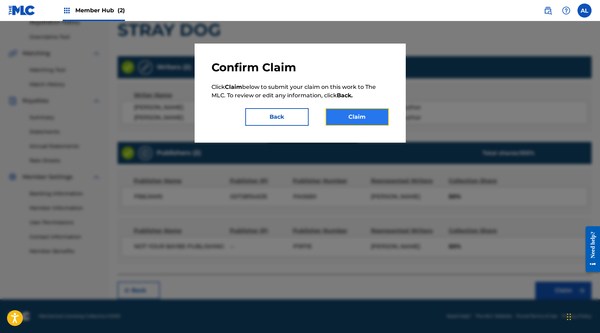
click at [373, 121] on button "Claim" at bounding box center [356, 117] width 63 height 18
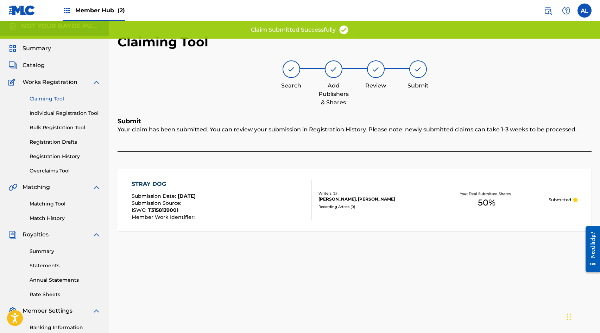
scroll to position [0, 0]
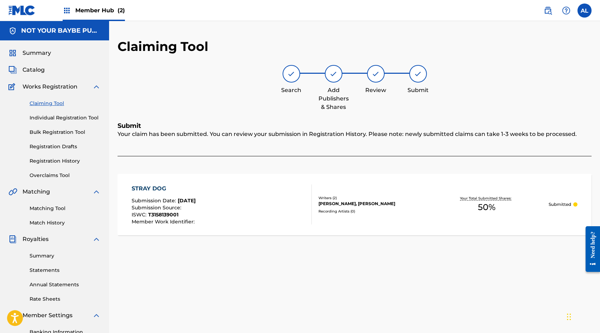
click at [39, 104] on link "Claiming Tool" at bounding box center [65, 103] width 71 height 7
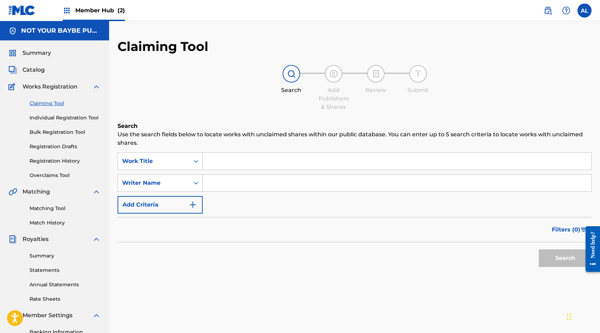
click at [221, 164] on input "Search Form" at bounding box center [397, 161] width 388 height 17
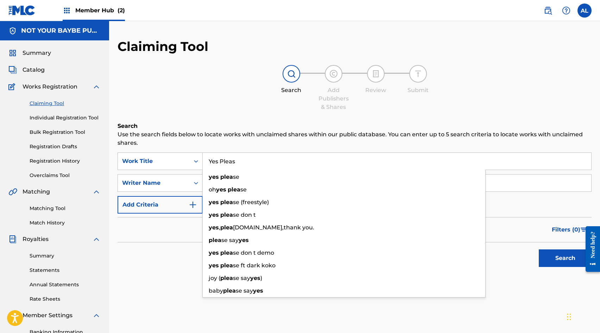
type input "Yes Please"
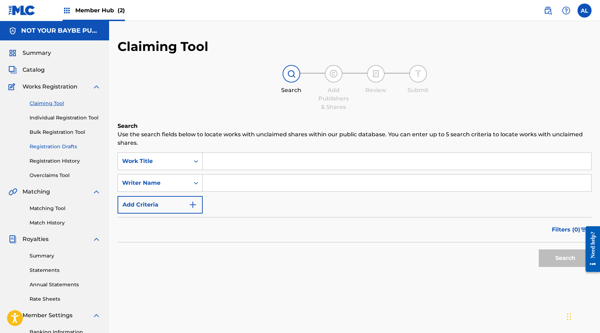
click at [55, 146] on link "Registration Drafts" at bounding box center [65, 146] width 71 height 7
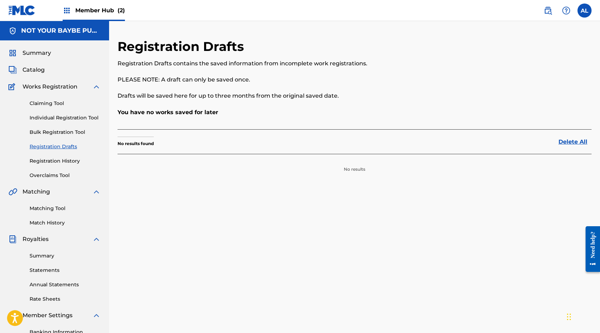
click at [54, 165] on div "Claiming Tool Individual Registration Tool Bulk Registration Tool Registration …" at bounding box center [54, 135] width 92 height 88
click at [53, 163] on link "Registration History" at bounding box center [65, 161] width 71 height 7
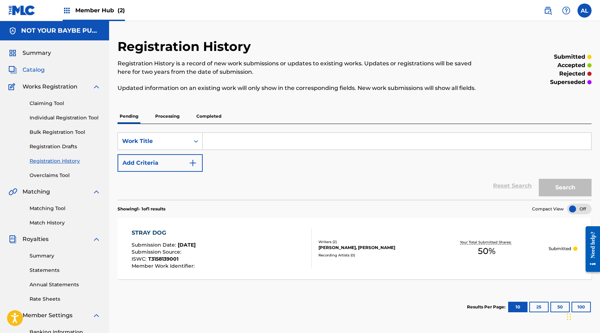
click at [36, 70] on span "Catalog" at bounding box center [34, 70] width 22 height 8
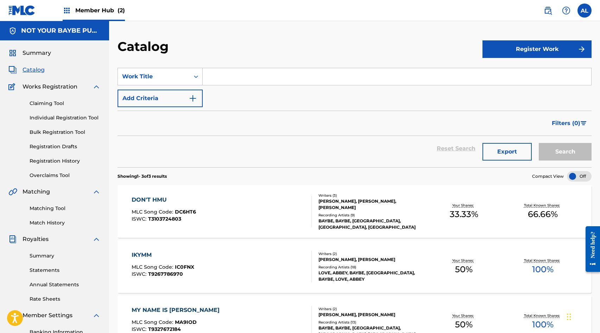
click at [335, 215] on div "Writers ( 3 ) [PERSON_NAME], [PERSON_NAME], [PERSON_NAME] Recording Artists ( 9…" at bounding box center [368, 212] width 113 height 38
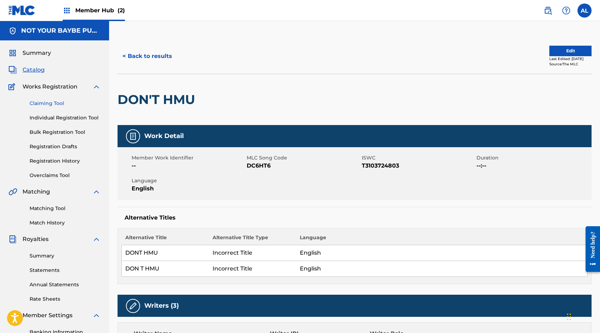
click at [58, 102] on link "Claiming Tool" at bounding box center [65, 103] width 71 height 7
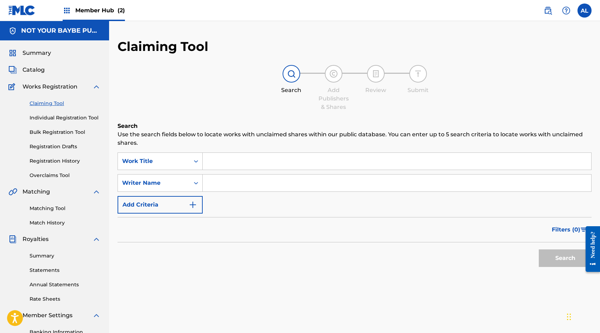
click at [226, 162] on input "Search Form" at bounding box center [397, 161] width 388 height 17
type input "Pretty [DEMOGRAPHIC_DATA]!"
click at [241, 193] on div "SearchWithCriteria204d4a59-ccc8-421e-99a4-78a6234c5e49 Work Title Pretty [DEMOG…" at bounding box center [354, 183] width 474 height 61
click at [239, 189] on input "Search Form" at bounding box center [397, 183] width 388 height 17
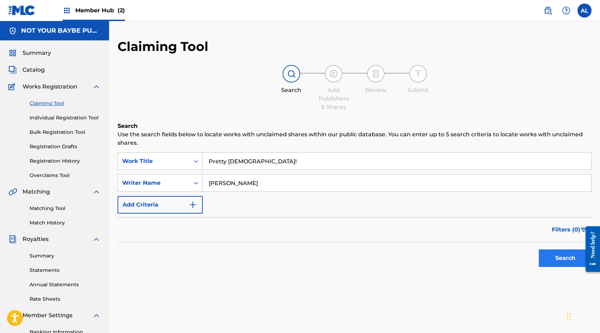
type input "[PERSON_NAME]"
click at [564, 261] on button "Search" at bounding box center [564, 259] width 53 height 18
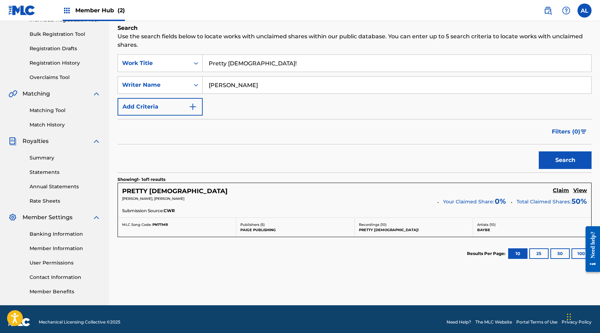
scroll to position [102, 0]
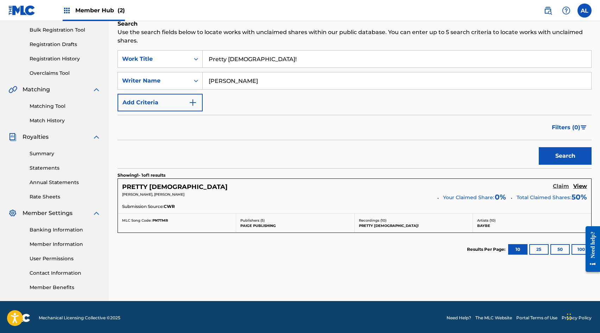
click at [561, 185] on h5 "Claim" at bounding box center [560, 186] width 16 height 7
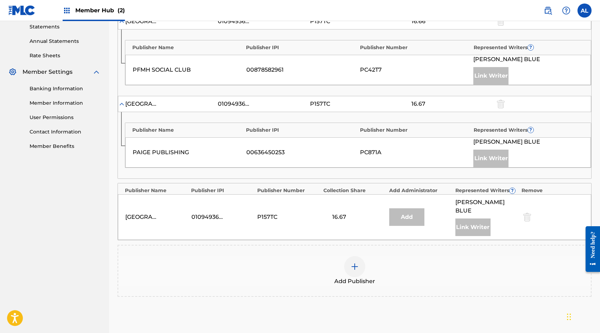
scroll to position [269, 0]
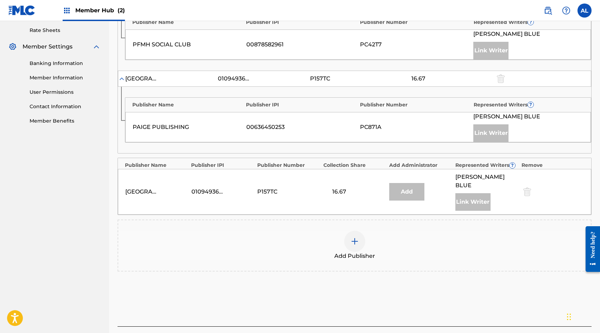
click at [353, 237] on img at bounding box center [354, 241] width 8 height 8
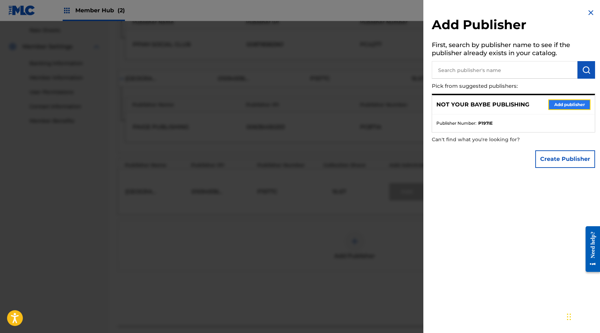
click at [561, 104] on button "Add publisher" at bounding box center [569, 105] width 42 height 11
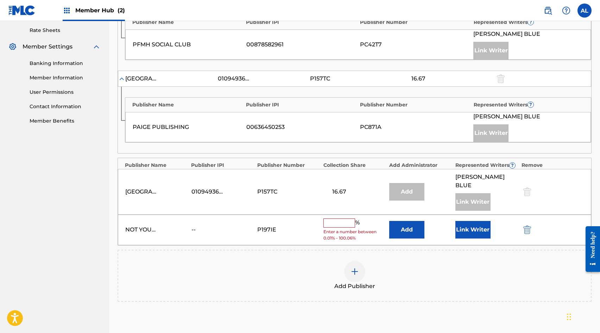
click at [340, 219] on input "text" at bounding box center [339, 223] width 32 height 9
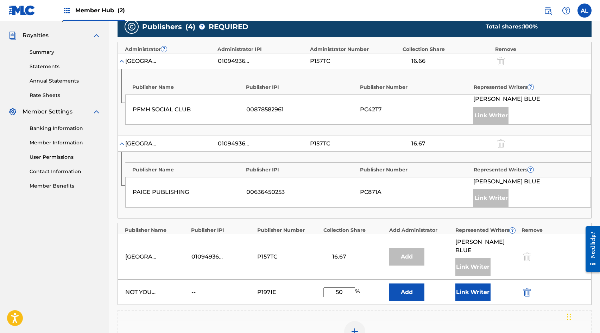
scroll to position [210, 0]
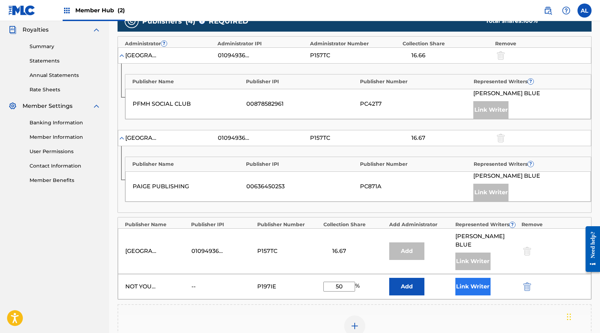
type input "50"
click at [481, 279] on button "Link Writer" at bounding box center [472, 287] width 35 height 18
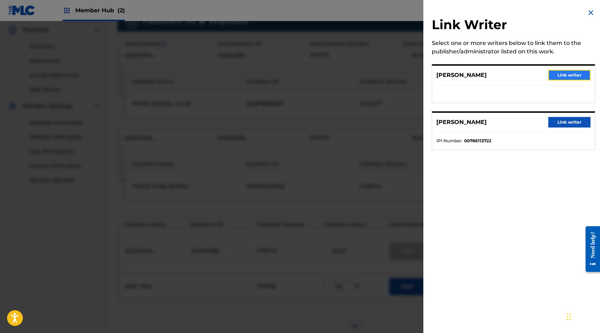
click at [561, 77] on button "Link writer" at bounding box center [569, 75] width 42 height 11
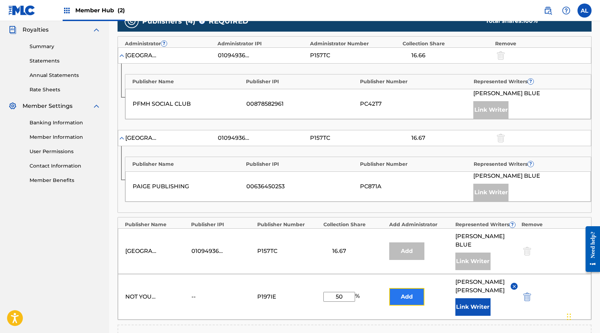
click at [413, 289] on button "Add" at bounding box center [406, 297] width 35 height 18
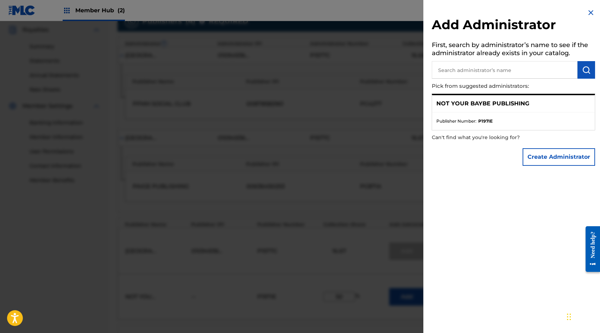
click at [548, 104] on div "NOT YOUR BAYBE PUBLISHING" at bounding box center [513, 103] width 162 height 17
click at [588, 7] on div "Add Administrator First, search by administrator’s name to see if the administr…" at bounding box center [513, 89] width 180 height 178
click at [586, 14] on img at bounding box center [590, 12] width 8 height 8
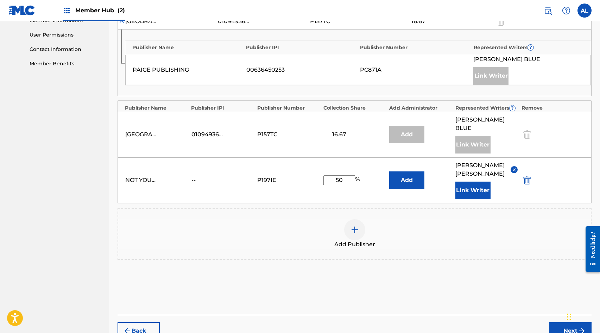
scroll to position [358, 0]
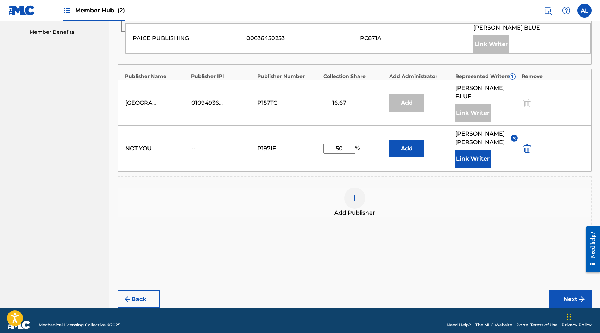
click at [425, 225] on div "Publishers ( 4 ) ? REQUIRED Total shares: 100 % Administrator ? Administrator I…" at bounding box center [354, 48] width 474 height 373
click at [568, 291] on button "Next" at bounding box center [570, 300] width 42 height 18
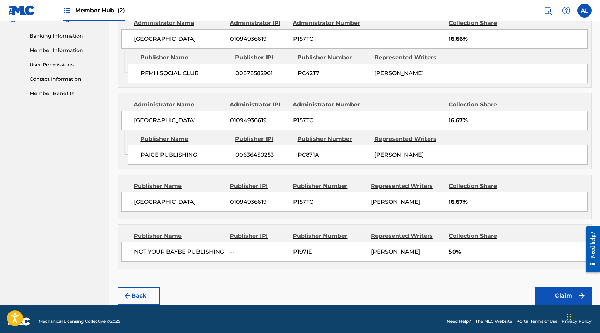
scroll to position [300, 0]
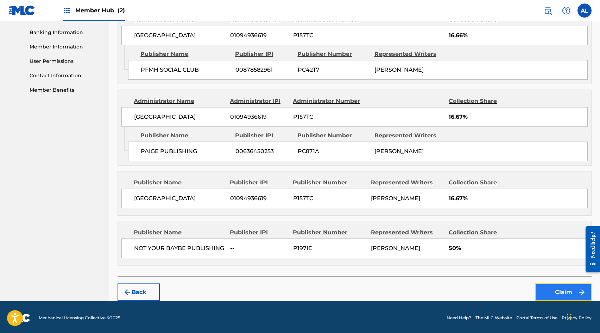
click at [551, 290] on button "Claim" at bounding box center [563, 293] width 56 height 18
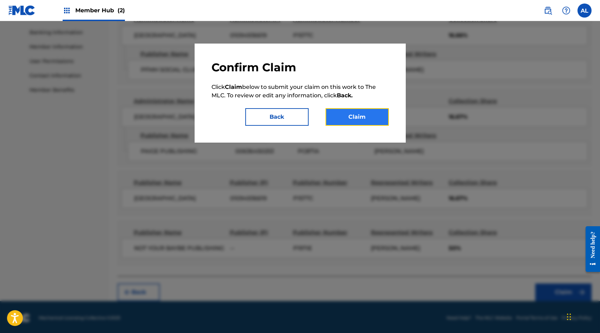
click at [369, 122] on button "Claim" at bounding box center [356, 117] width 63 height 18
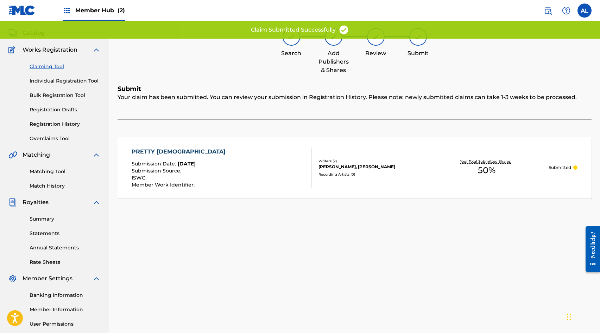
scroll to position [31, 0]
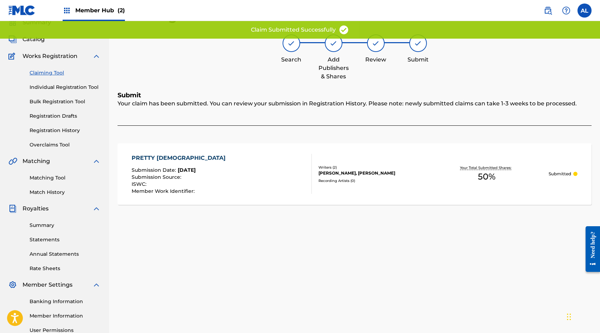
click at [41, 71] on link "Claiming Tool" at bounding box center [65, 72] width 71 height 7
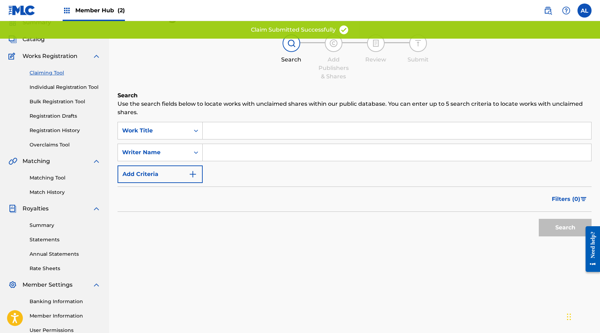
scroll to position [0, 0]
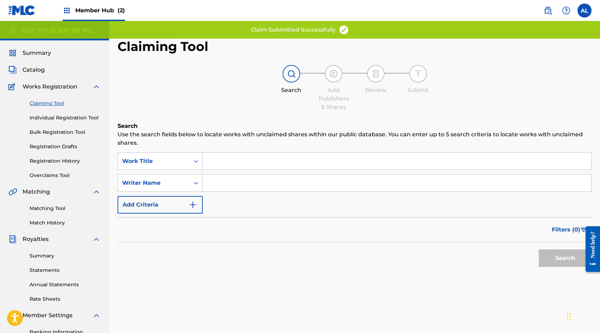
click at [230, 168] on input "Search Form" at bounding box center [397, 161] width 388 height 17
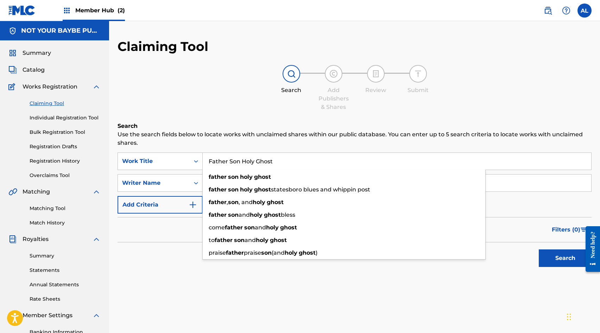
type input "Father Son Holy Ghost"
click at [421, 106] on div "Search Add Publishers & Shares Review Submit" at bounding box center [354, 88] width 474 height 46
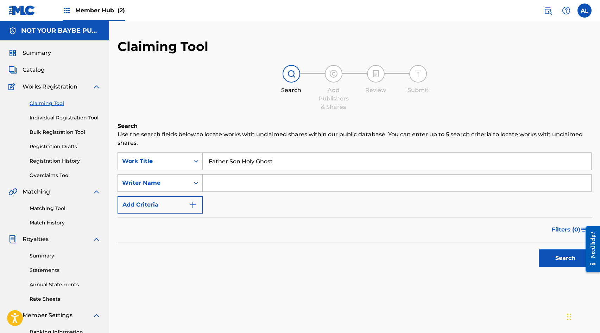
click at [210, 187] on input "Search Form" at bounding box center [397, 183] width 388 height 17
type input "[PERSON_NAME]"
click at [559, 262] on button "Search" at bounding box center [564, 259] width 53 height 18
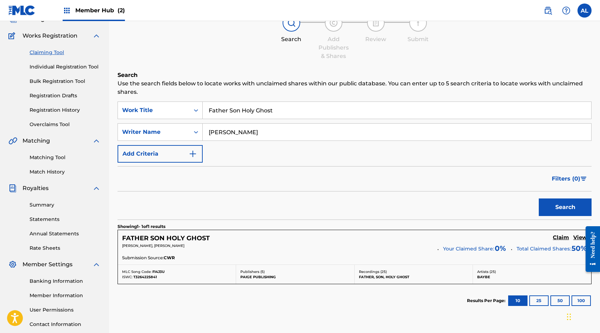
scroll to position [56, 0]
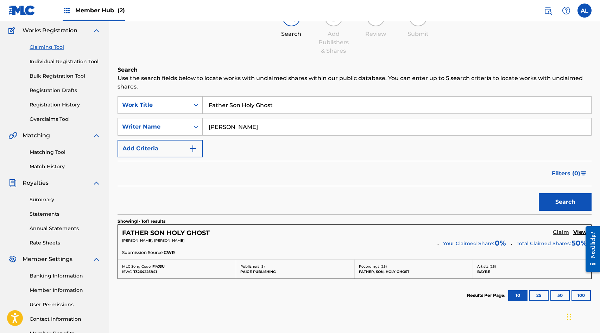
click at [560, 233] on h5 "Claim" at bounding box center [560, 232] width 16 height 7
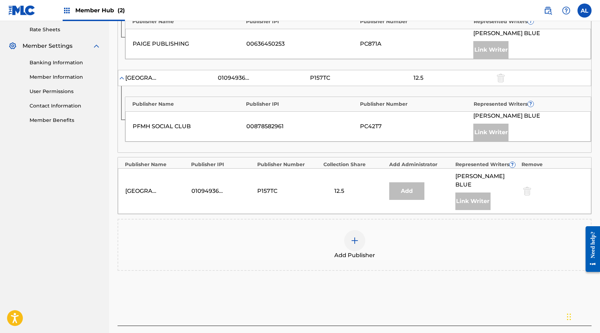
scroll to position [277, 0]
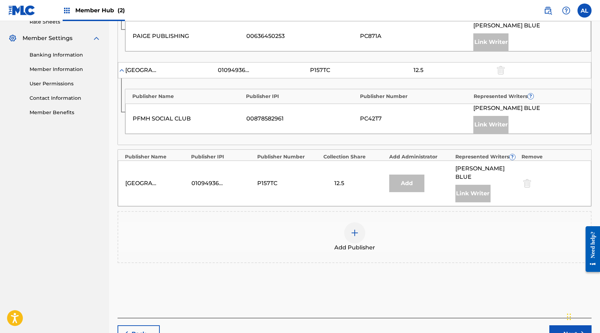
click at [360, 227] on div at bounding box center [354, 233] width 21 height 21
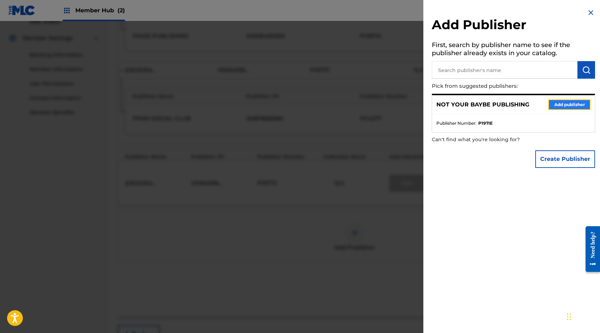
click at [571, 100] on button "Add publisher" at bounding box center [569, 105] width 42 height 11
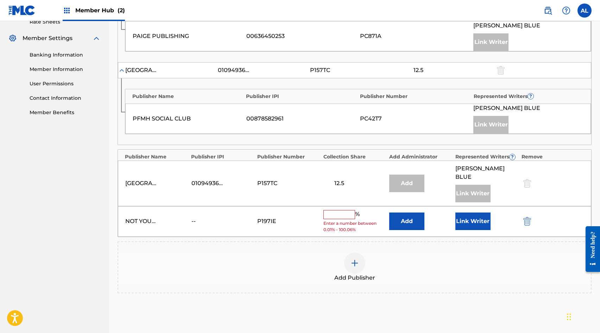
click at [344, 210] on input "text" at bounding box center [339, 214] width 32 height 9
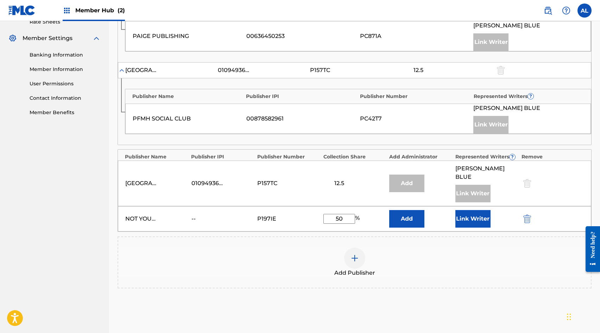
type input "50"
click at [435, 263] on div "Add Publisher" at bounding box center [354, 263] width 472 height 30
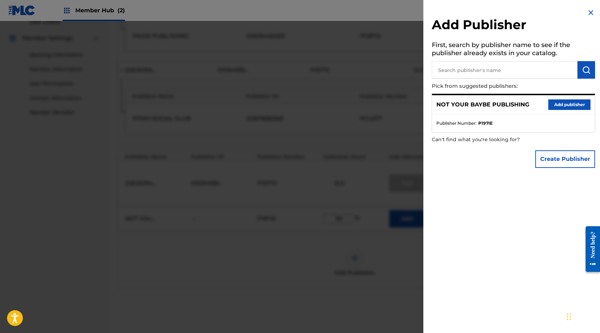
click at [589, 10] on img at bounding box center [590, 12] width 8 height 8
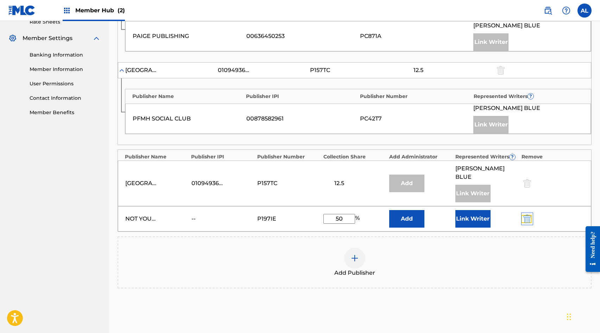
click at [527, 215] on img "submit" at bounding box center [527, 219] width 8 height 8
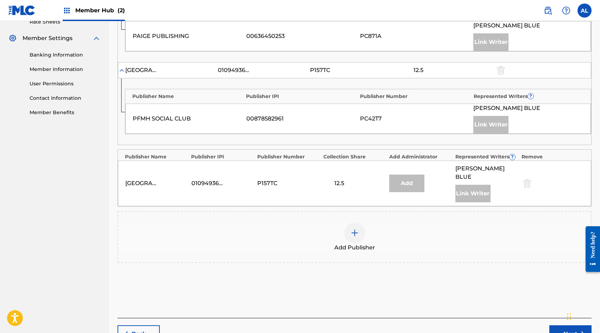
click at [359, 228] on div at bounding box center [354, 233] width 21 height 21
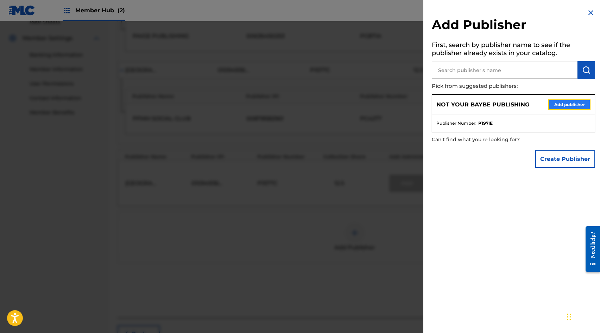
click at [557, 102] on button "Add publisher" at bounding box center [569, 105] width 42 height 11
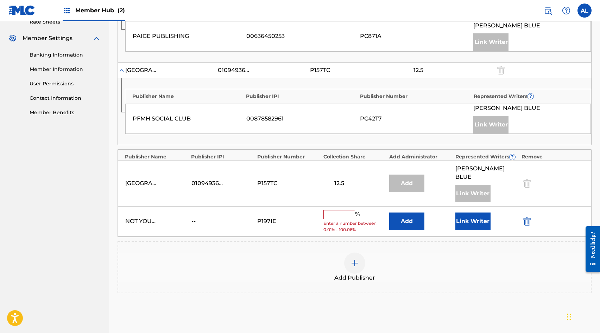
click at [346, 210] on input "text" at bounding box center [339, 214] width 32 height 9
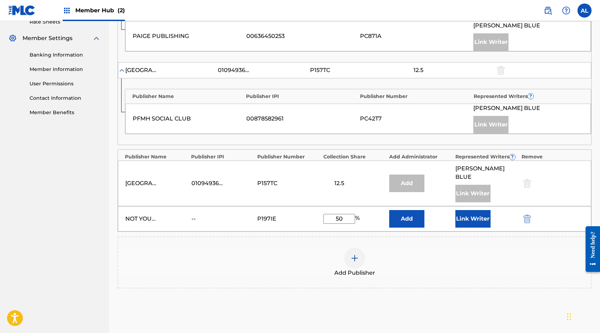
type input "50"
click at [451, 210] on div "Add" at bounding box center [420, 219] width 63 height 18
click at [461, 210] on button "Link Writer" at bounding box center [472, 219] width 35 height 18
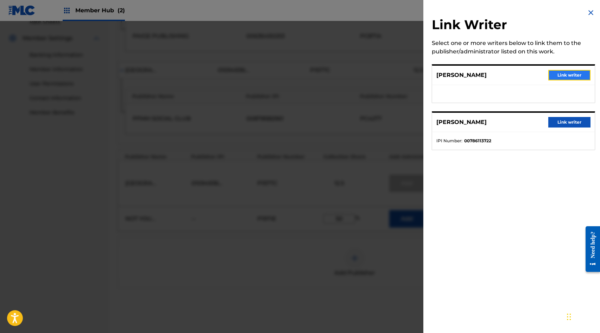
click at [570, 79] on button "Link writer" at bounding box center [569, 75] width 42 height 11
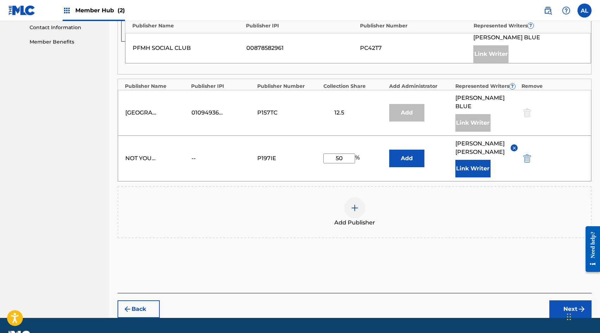
scroll to position [348, 0]
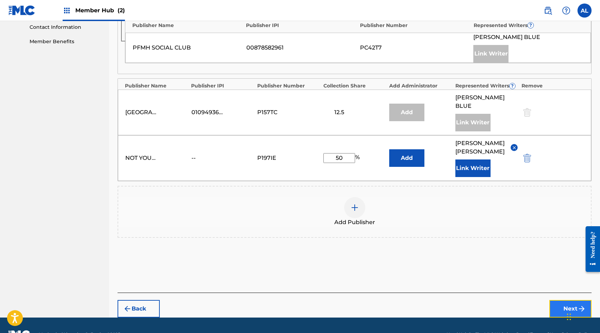
click at [557, 300] on button "Next" at bounding box center [570, 309] width 42 height 18
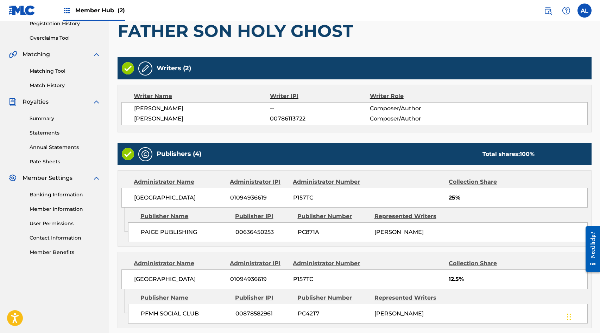
scroll to position [300, 0]
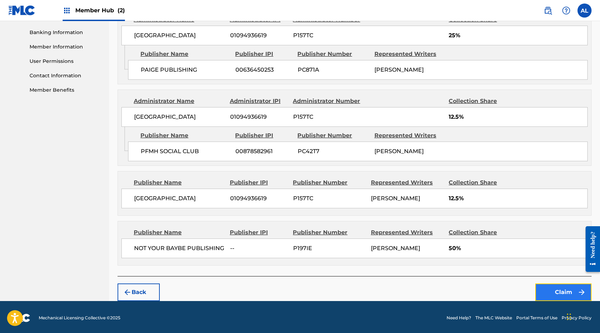
click at [551, 290] on button "Claim" at bounding box center [563, 293] width 56 height 18
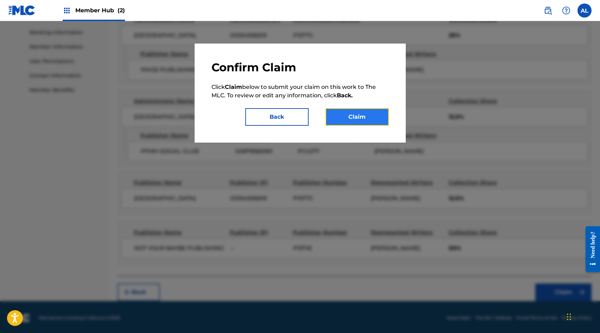
click at [372, 116] on button "Claim" at bounding box center [356, 117] width 63 height 18
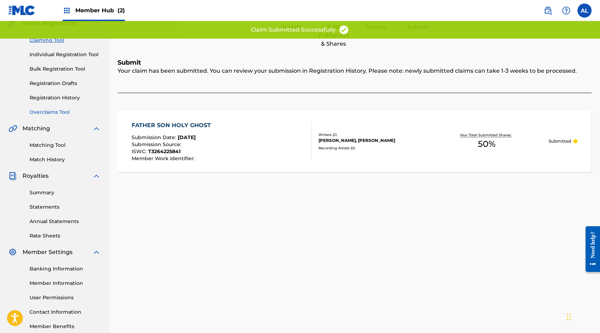
scroll to position [50, 0]
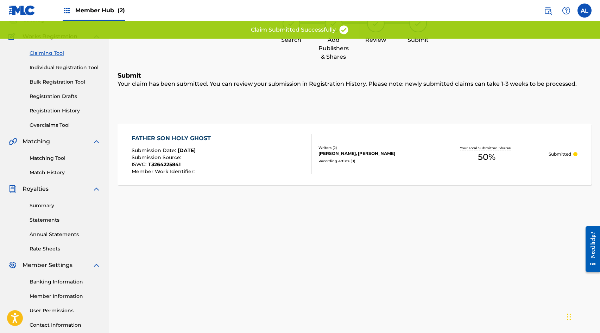
click at [46, 51] on link "Claiming Tool" at bounding box center [65, 53] width 71 height 7
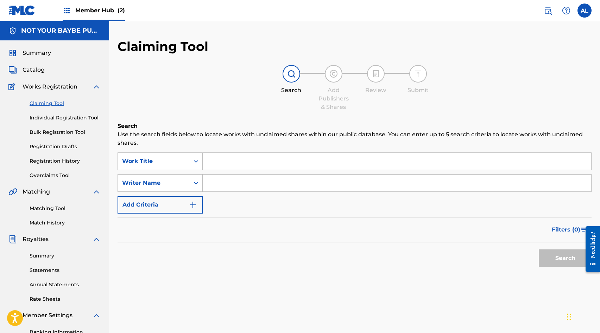
click at [232, 168] on input "Search Form" at bounding box center [397, 161] width 388 height 17
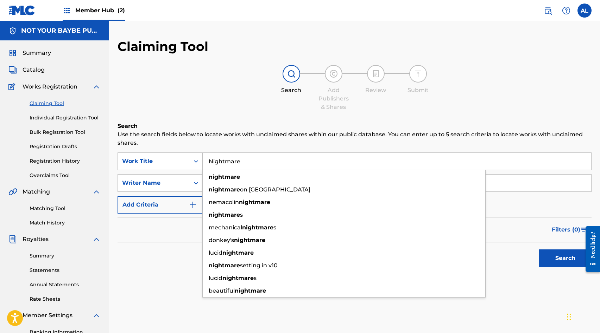
type input "Nightmare"
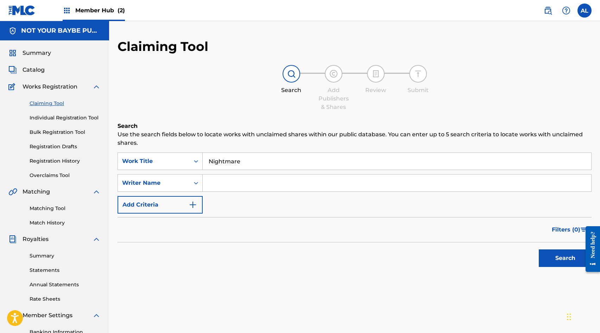
click at [236, 182] on input "Search Form" at bounding box center [397, 183] width 388 height 17
type input "[PERSON_NAME]"
click at [566, 260] on button "Search" at bounding box center [564, 259] width 53 height 18
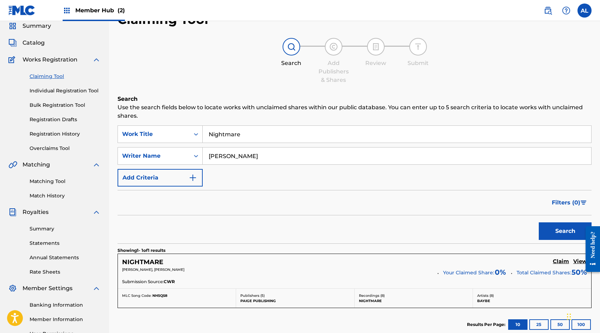
scroll to position [90, 0]
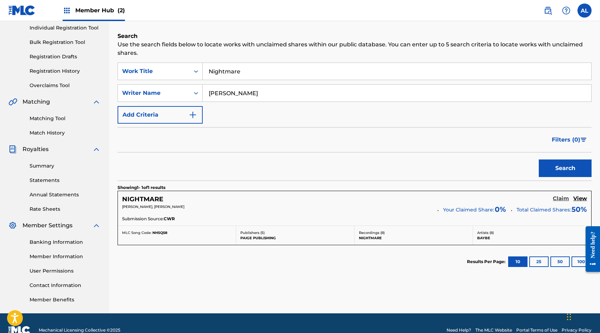
click at [559, 197] on h5 "Claim" at bounding box center [560, 199] width 16 height 7
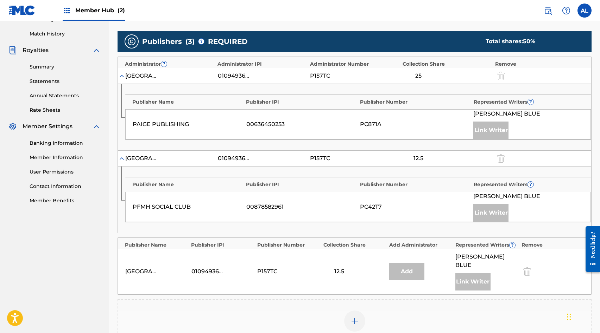
scroll to position [282, 0]
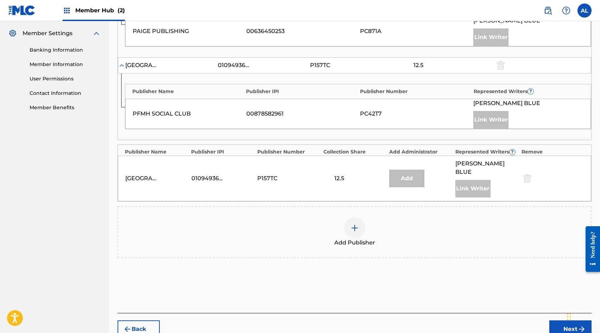
click at [352, 224] on div at bounding box center [354, 228] width 21 height 21
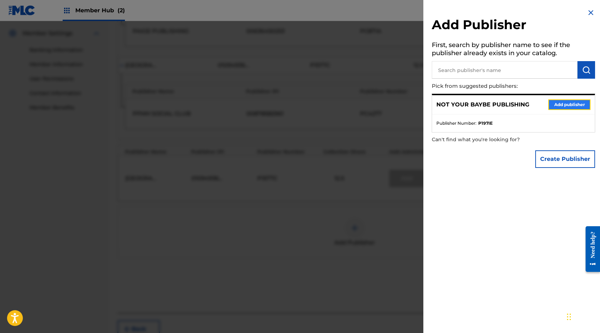
click at [553, 104] on button "Add publisher" at bounding box center [569, 105] width 42 height 11
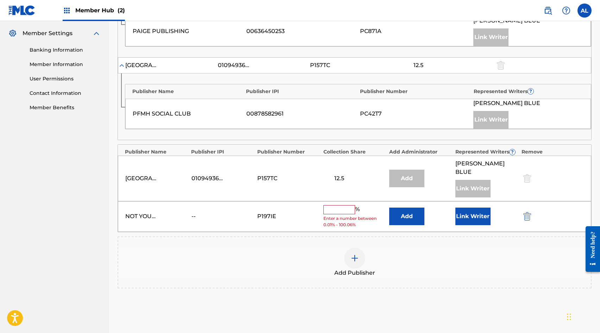
click at [337, 205] on input "text" at bounding box center [339, 209] width 32 height 9
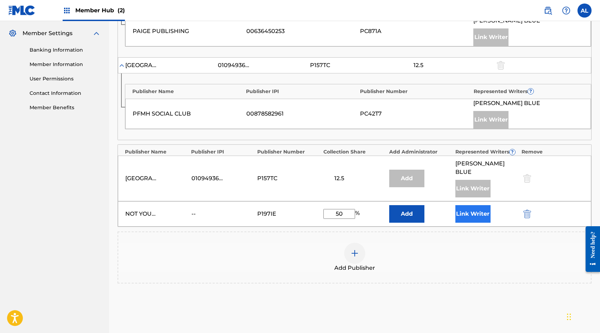
type input "50"
click at [470, 205] on button "Link Writer" at bounding box center [472, 214] width 35 height 18
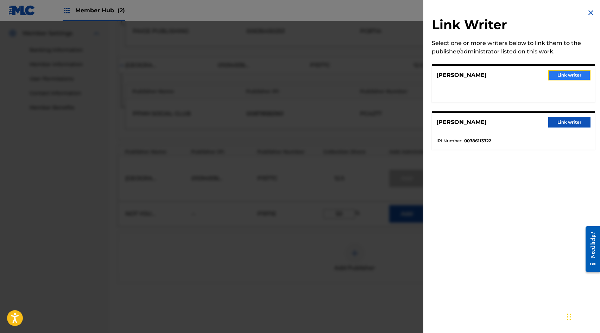
click at [561, 77] on button "Link writer" at bounding box center [569, 75] width 42 height 11
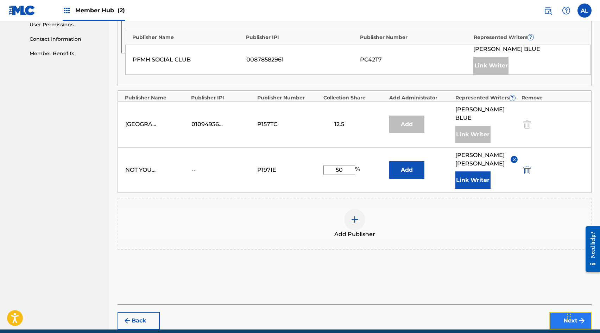
click at [558, 312] on button "Next" at bounding box center [570, 321] width 42 height 18
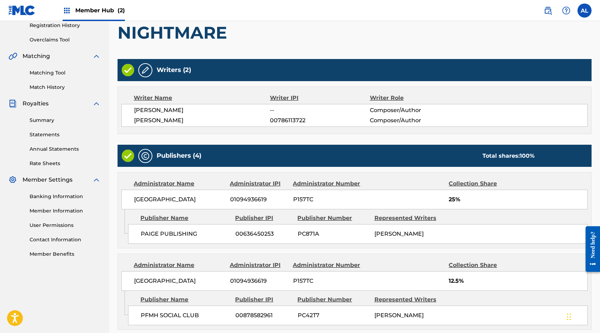
scroll to position [258, 0]
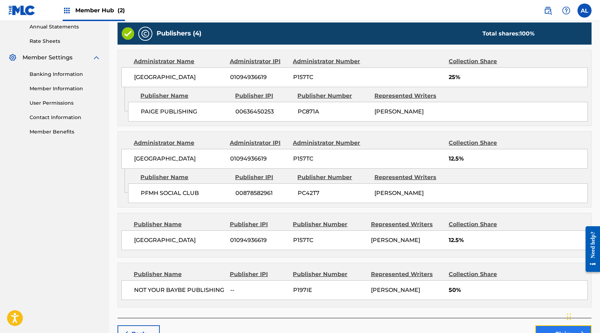
click at [556, 327] on button "Claim" at bounding box center [563, 335] width 56 height 18
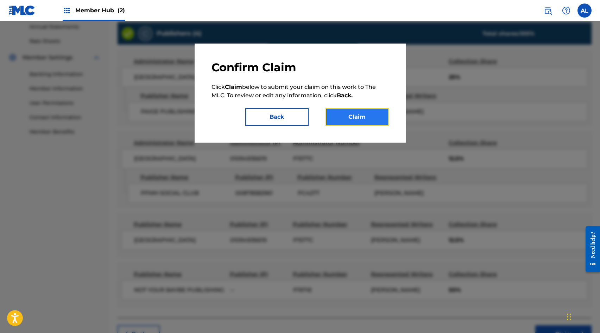
click at [356, 120] on button "Claim" at bounding box center [356, 117] width 63 height 18
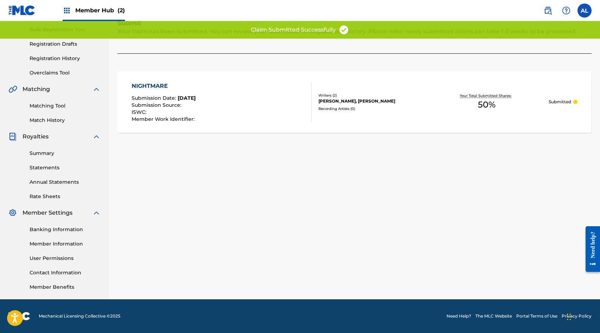
scroll to position [0, 0]
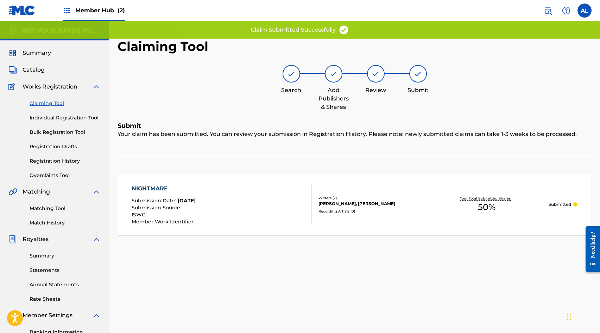
click at [53, 105] on link "Claiming Tool" at bounding box center [65, 103] width 71 height 7
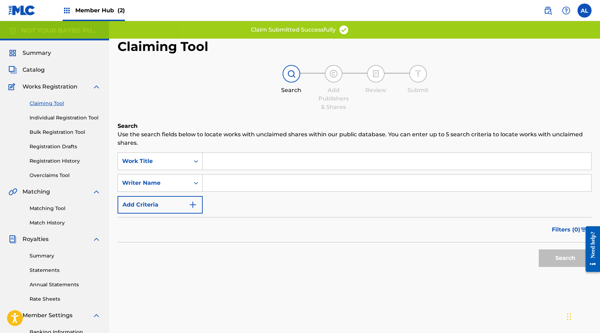
click at [232, 154] on input "Search Form" at bounding box center [397, 161] width 388 height 17
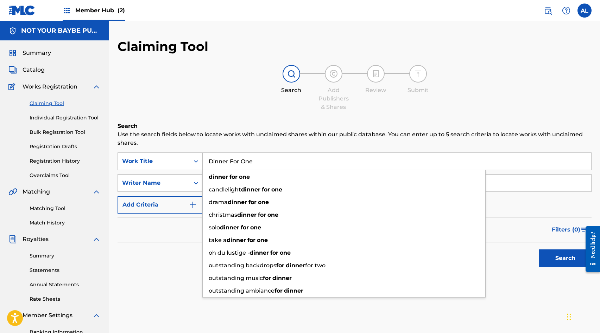
type input "Dinner For One"
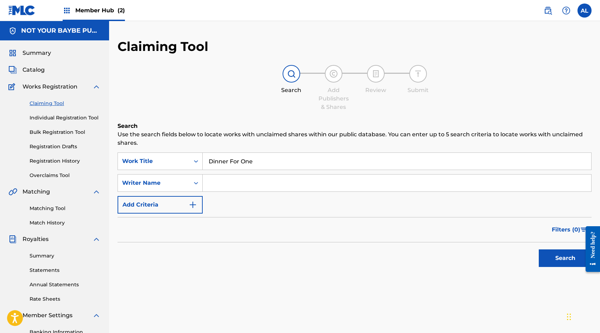
click at [212, 187] on input "Search Form" at bounding box center [397, 183] width 388 height 17
type input "[PERSON_NAME]"
click at [551, 254] on button "Search" at bounding box center [564, 259] width 53 height 18
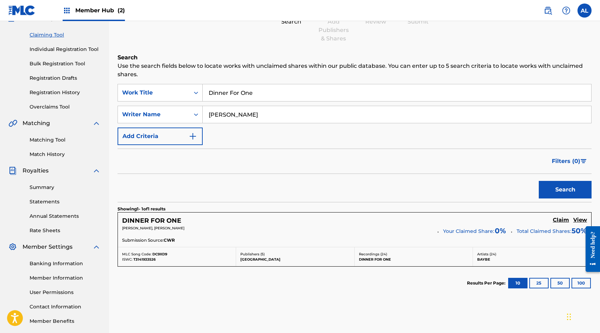
scroll to position [104, 0]
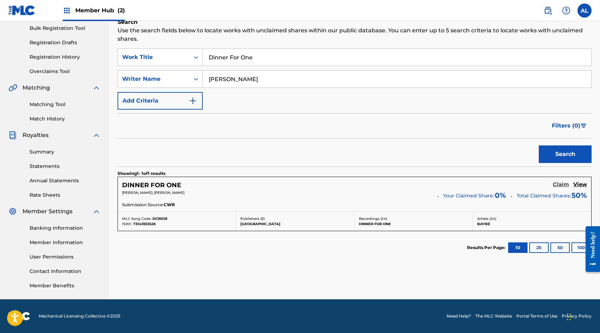
click at [556, 184] on h5 "Claim" at bounding box center [560, 184] width 16 height 7
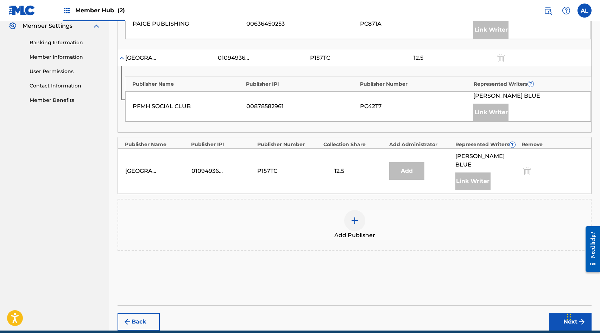
scroll to position [307, 0]
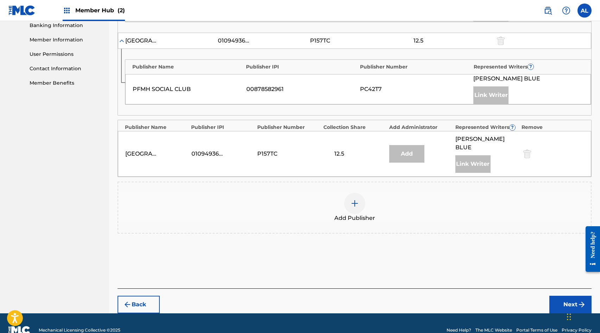
click at [361, 197] on div at bounding box center [354, 203] width 21 height 21
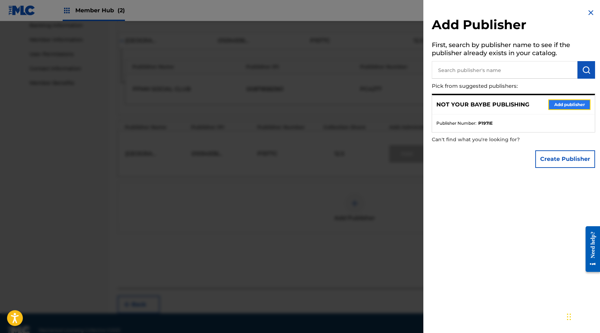
click at [562, 105] on button "Add publisher" at bounding box center [569, 105] width 42 height 11
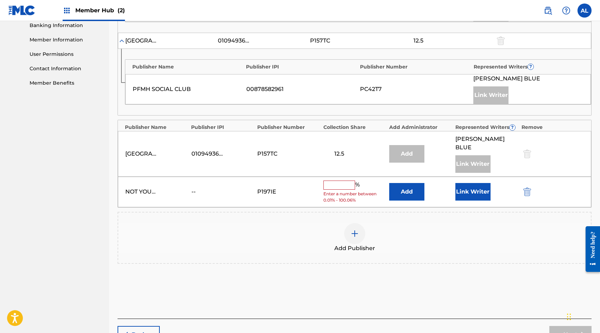
click at [345, 181] on input "text" at bounding box center [339, 185] width 32 height 9
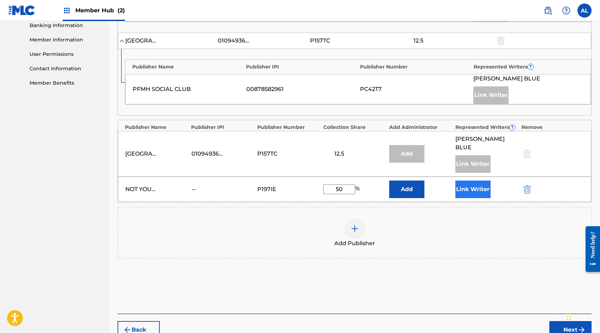
type input "50"
click at [471, 181] on button "Link Writer" at bounding box center [472, 190] width 35 height 18
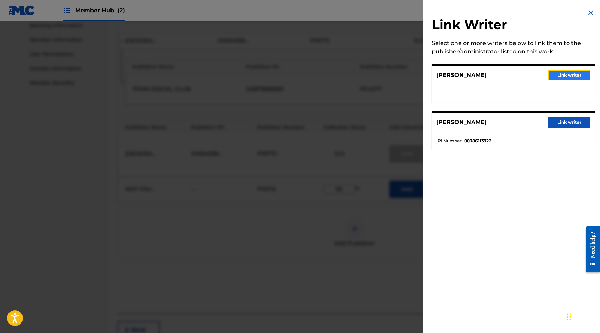
click at [554, 77] on button "Link writer" at bounding box center [569, 75] width 42 height 11
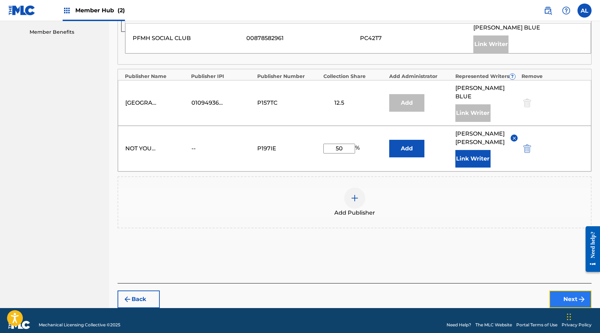
click at [567, 291] on button "Next" at bounding box center [570, 300] width 42 height 18
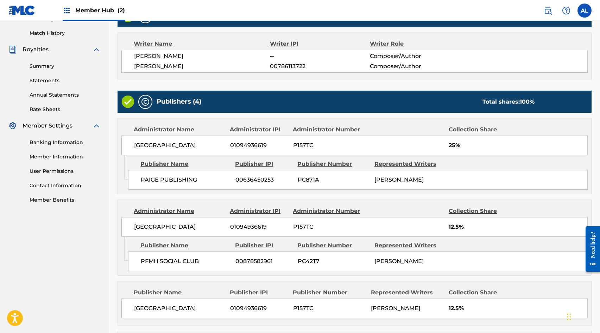
scroll to position [300, 0]
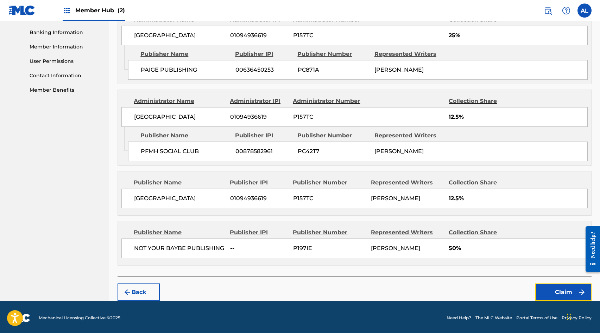
click at [567, 290] on button "Claim" at bounding box center [563, 293] width 56 height 18
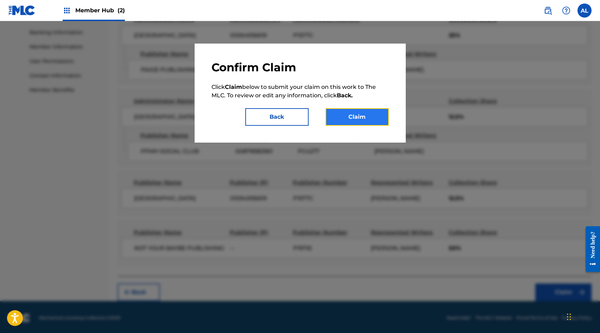
click at [376, 119] on button "Claim" at bounding box center [356, 117] width 63 height 18
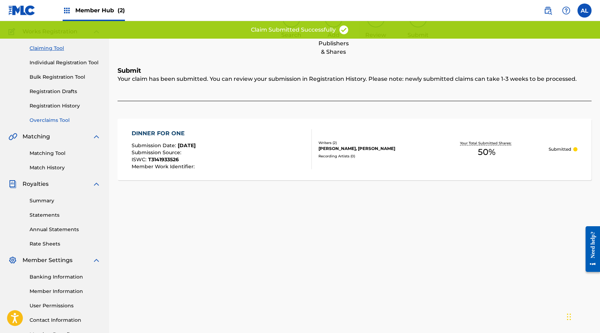
scroll to position [52, 0]
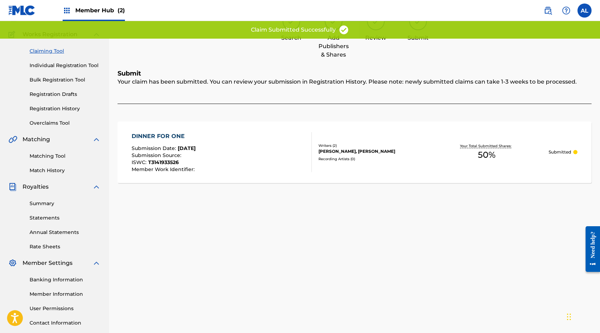
click at [45, 50] on link "Claiming Tool" at bounding box center [65, 50] width 71 height 7
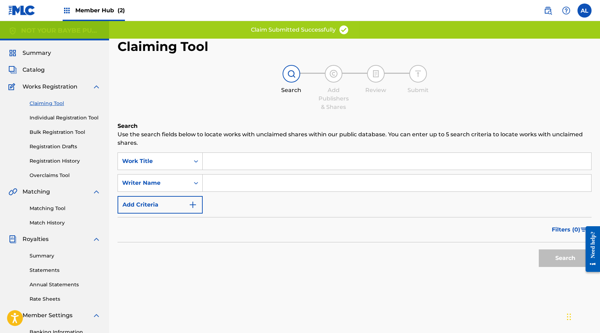
click at [211, 159] on input "Search Form" at bounding box center [397, 161] width 388 height 17
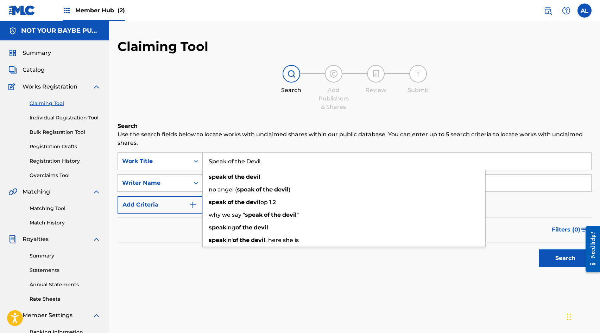
type input "Speak of the Devil"
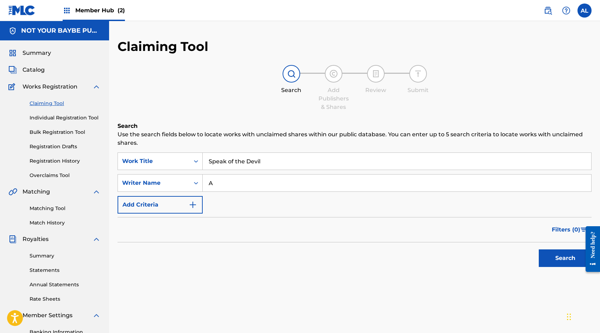
type input "[PERSON_NAME]"
click at [559, 257] on button "Search" at bounding box center [564, 259] width 53 height 18
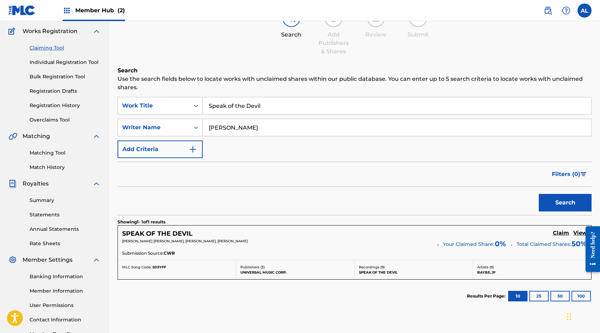
scroll to position [74, 0]
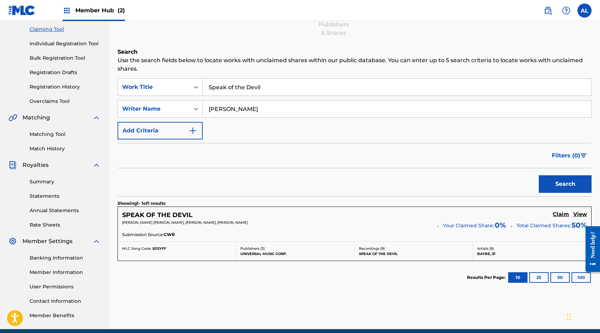
click at [555, 211] on div "SPEAK OF THE DEVIL Claim View [PERSON_NAME] [PERSON_NAME], [PERSON_NAME], [PERS…" at bounding box center [354, 224] width 473 height 34
click at [559, 213] on h5 "Claim" at bounding box center [560, 214] width 16 height 7
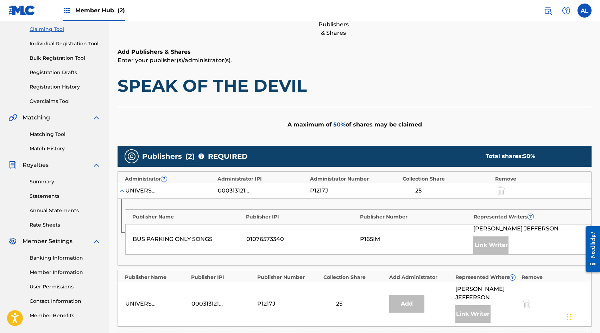
scroll to position [210, 0]
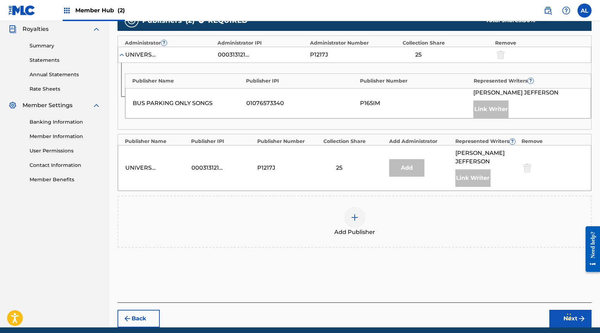
click at [351, 216] on div at bounding box center [354, 217] width 21 height 21
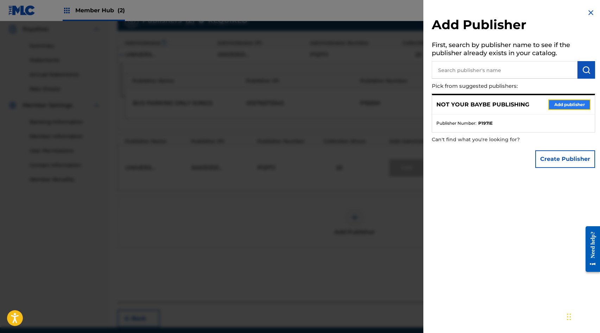
click at [568, 108] on button "Add publisher" at bounding box center [569, 105] width 42 height 11
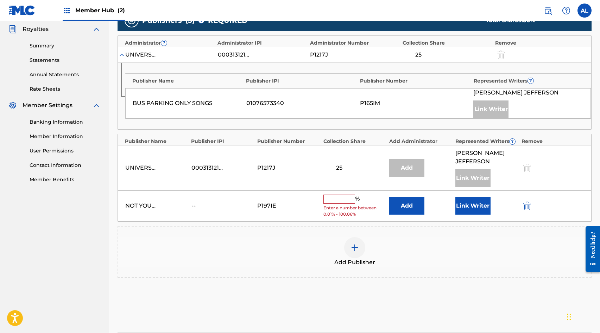
click at [347, 195] on input "text" at bounding box center [339, 199] width 32 height 9
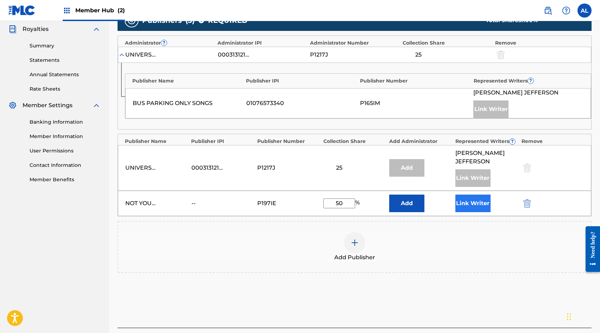
type input "50"
click at [485, 195] on button "Link Writer" at bounding box center [472, 204] width 35 height 18
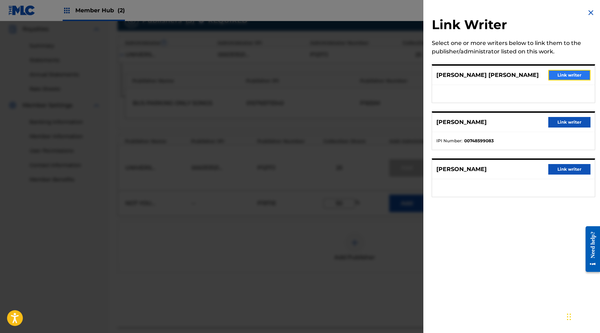
click at [564, 73] on button "Link writer" at bounding box center [569, 75] width 42 height 11
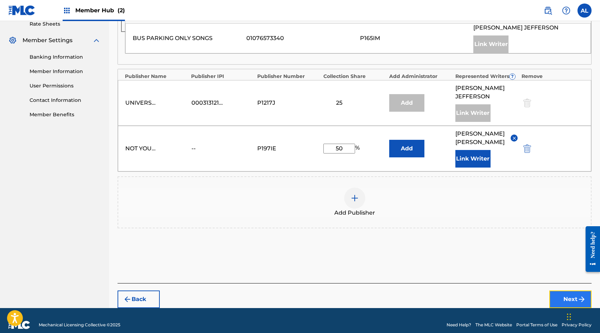
click at [566, 291] on button "Next" at bounding box center [570, 300] width 42 height 18
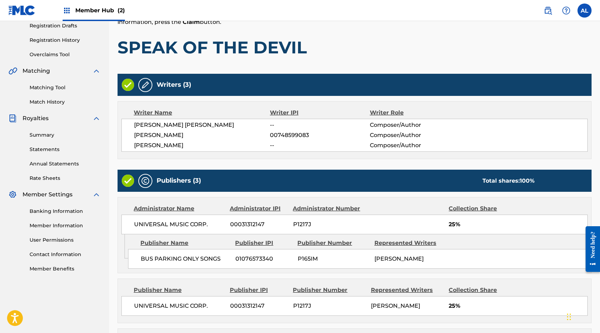
scroll to position [229, 0]
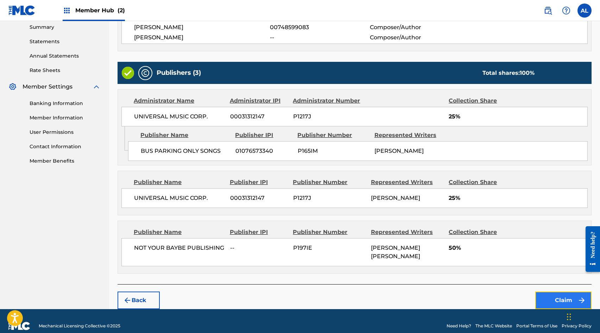
click at [564, 292] on button "Claim" at bounding box center [563, 301] width 56 height 18
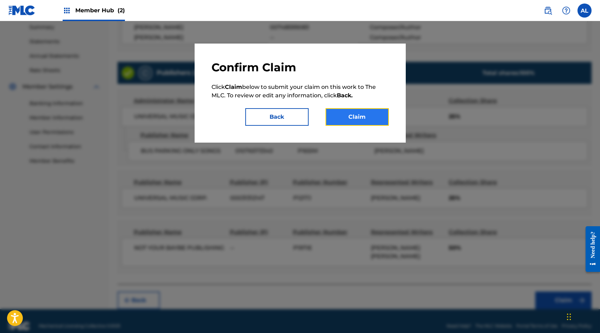
click at [366, 119] on button "Claim" at bounding box center [356, 117] width 63 height 18
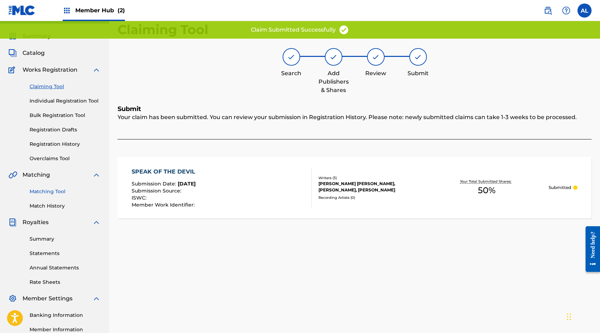
scroll to position [0, 0]
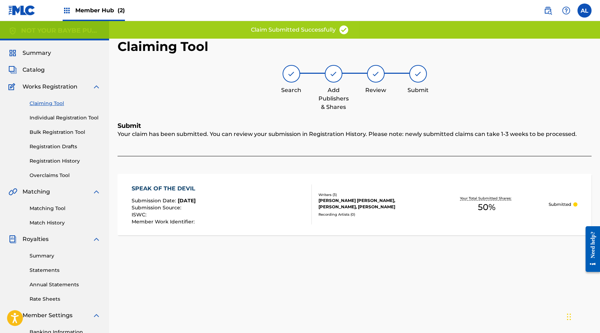
click at [46, 104] on link "Claiming Tool" at bounding box center [65, 103] width 71 height 7
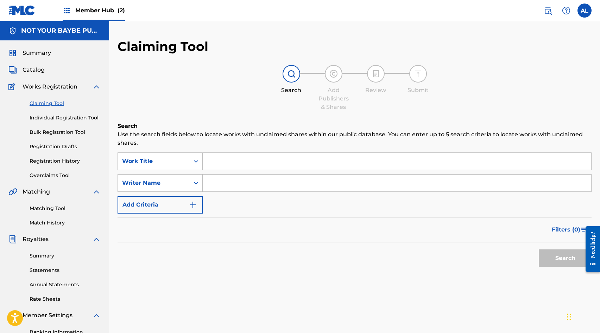
click at [210, 161] on input "Search Form" at bounding box center [397, 161] width 388 height 17
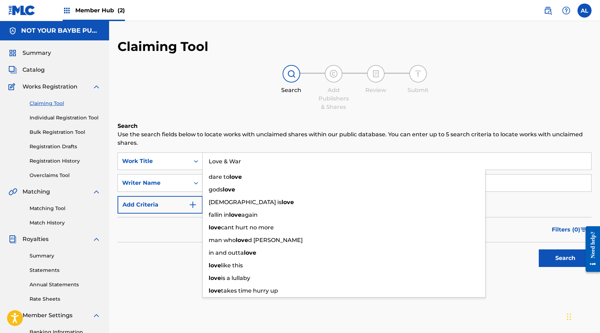
type input "Love & War"
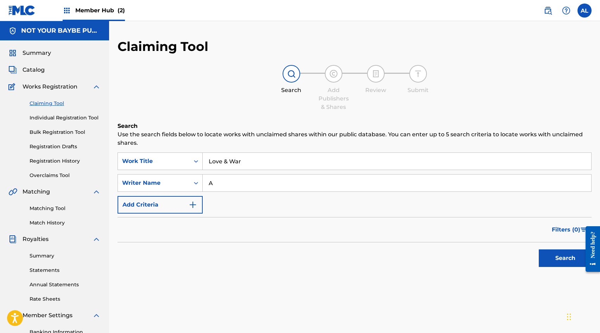
type input "[PERSON_NAME]"
click at [547, 260] on button "Search" at bounding box center [564, 259] width 53 height 18
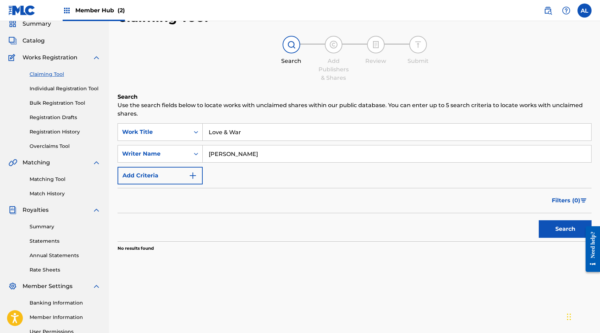
scroll to position [47, 0]
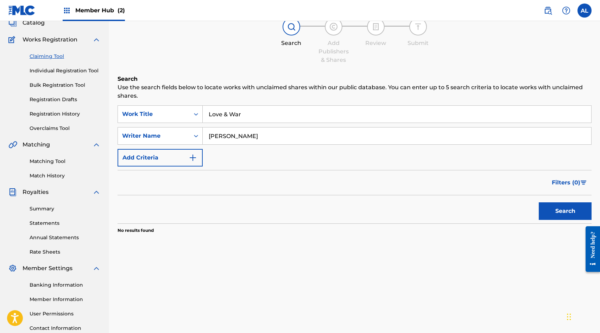
click at [241, 110] on input "Love & War" at bounding box center [397, 114] width 388 height 17
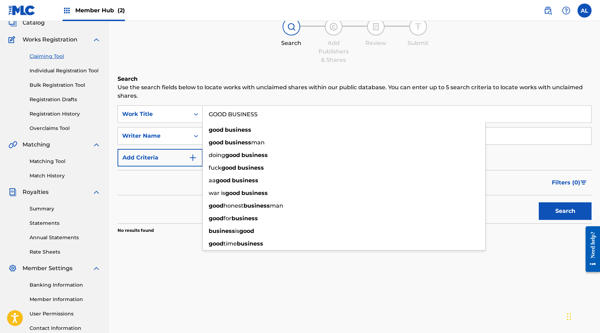
type input "GOOD BUSINESS"
click at [572, 232] on section "No results found" at bounding box center [354, 229] width 474 height 10
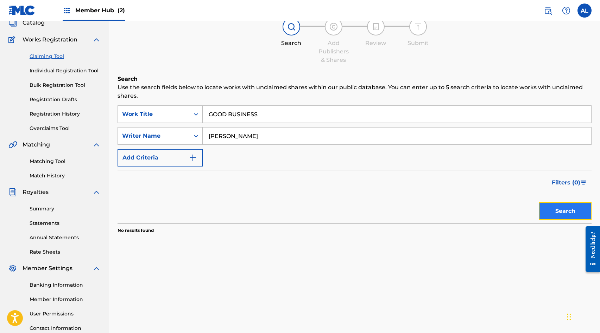
click at [569, 213] on button "Search" at bounding box center [564, 212] width 53 height 18
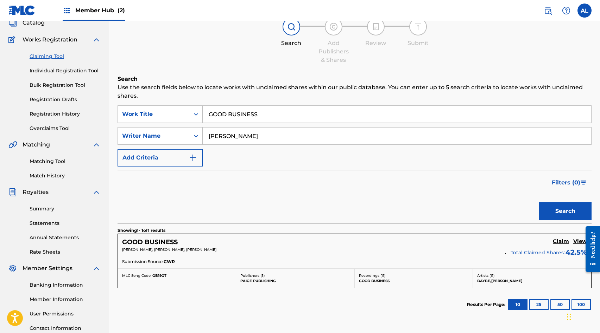
scroll to position [83, 0]
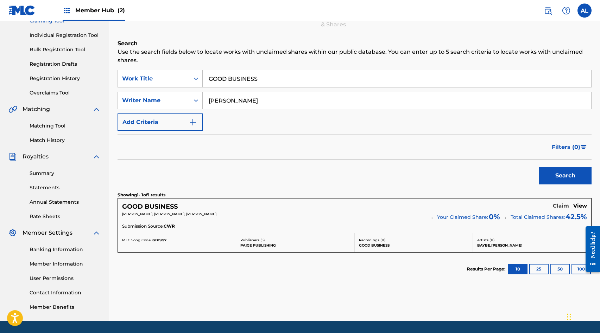
click at [559, 205] on h5 "Claim" at bounding box center [560, 206] width 16 height 7
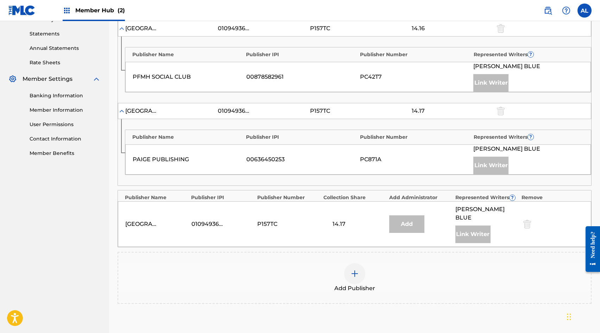
scroll to position [239, 0]
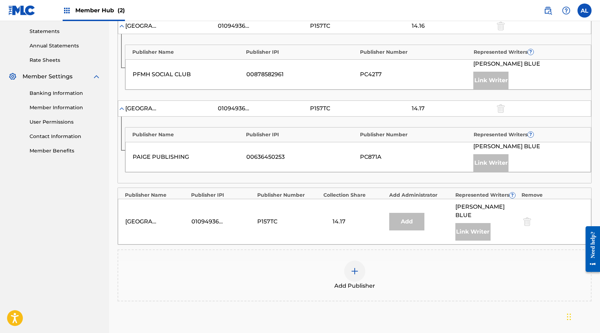
click at [353, 267] on img at bounding box center [354, 271] width 8 height 8
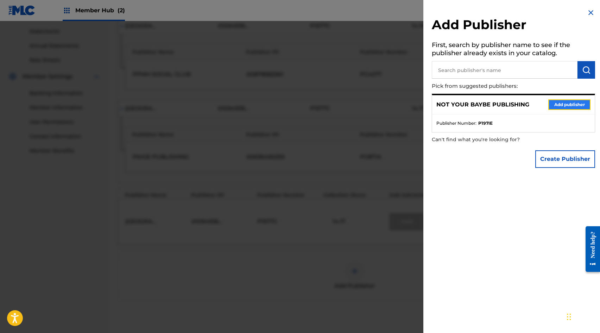
click at [563, 103] on button "Add publisher" at bounding box center [569, 105] width 42 height 11
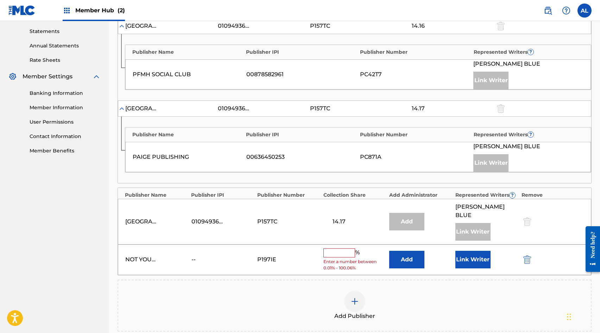
click at [339, 249] on input "text" at bounding box center [339, 253] width 32 height 9
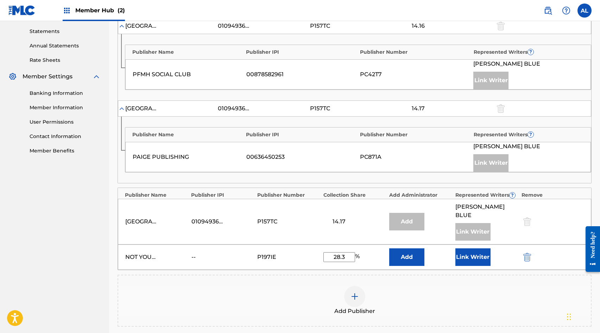
type input "28.34"
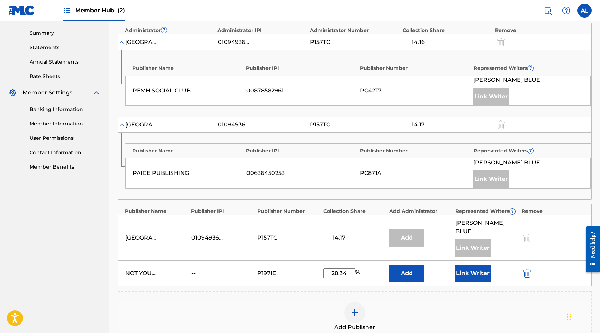
scroll to position [236, 0]
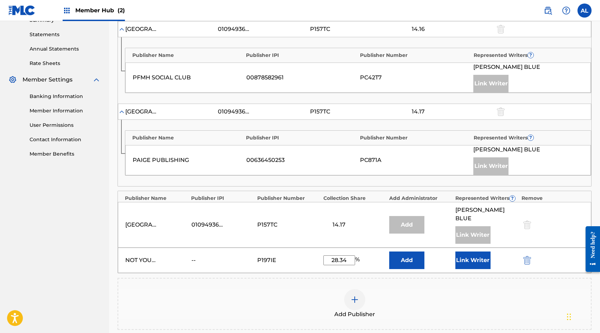
click at [338, 256] on input "28.34" at bounding box center [339, 261] width 32 height 10
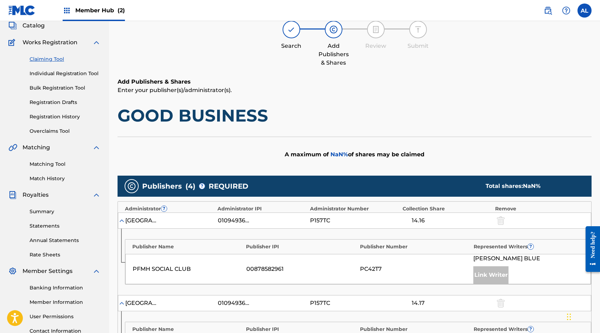
scroll to position [0, 0]
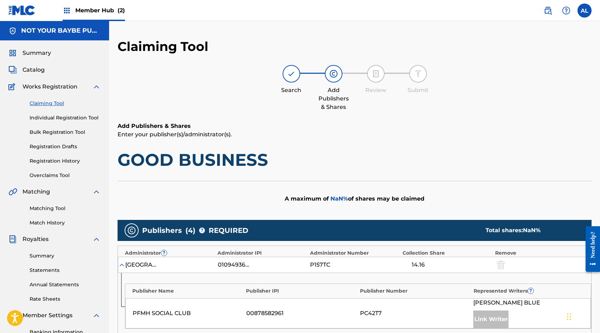
click at [429, 157] on h1 "GOOD BUSINESS" at bounding box center [354, 159] width 474 height 21
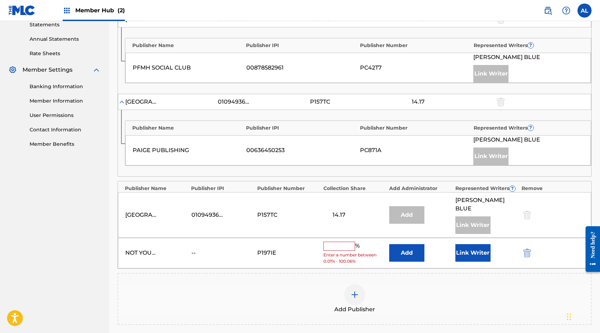
scroll to position [320, 0]
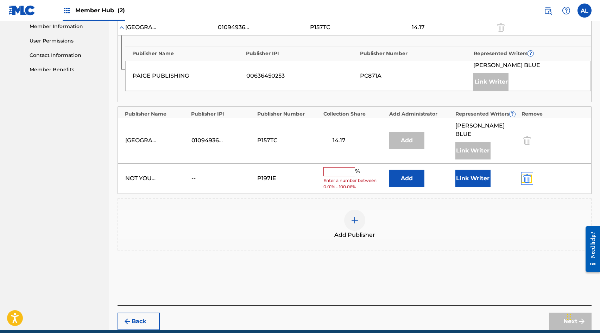
click at [524, 174] on img "submit" at bounding box center [527, 178] width 8 height 8
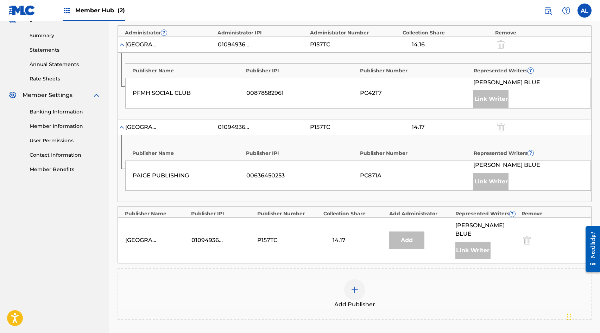
scroll to position [270, 0]
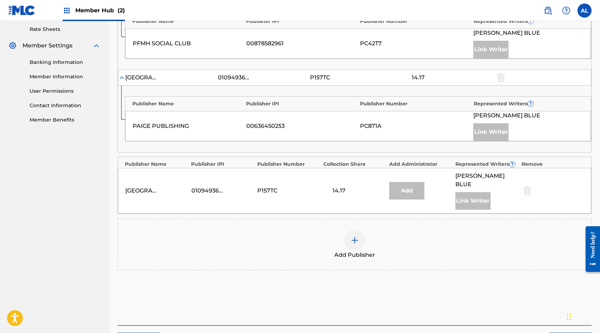
click at [353, 236] on img at bounding box center [354, 240] width 8 height 8
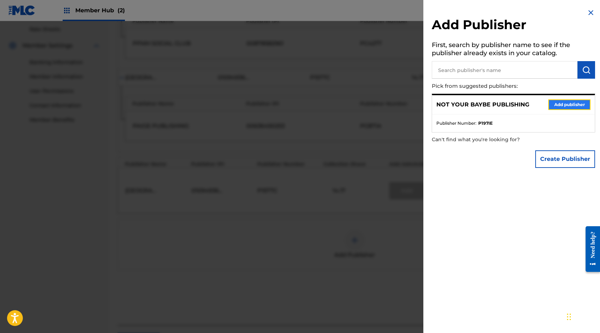
click at [566, 102] on button "Add publisher" at bounding box center [569, 105] width 42 height 11
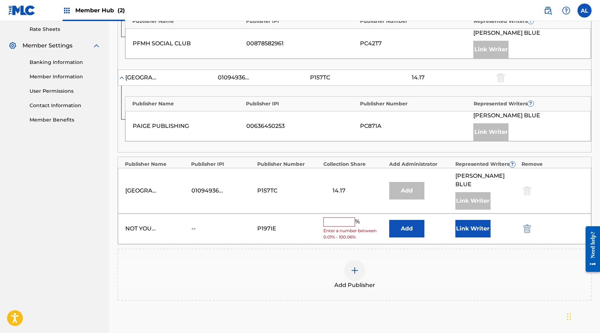
click at [347, 218] on input "text" at bounding box center [339, 222] width 32 height 9
paste input "28.34"
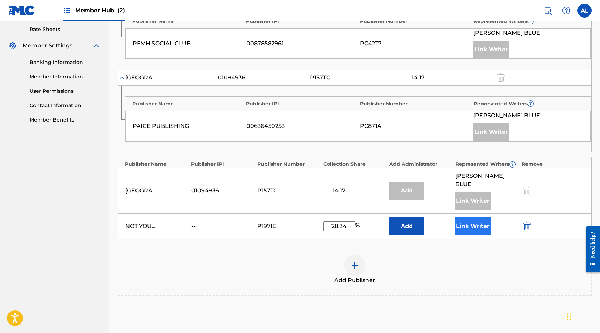
type input "28.34"
click at [477, 218] on button "Link Writer" at bounding box center [472, 227] width 35 height 18
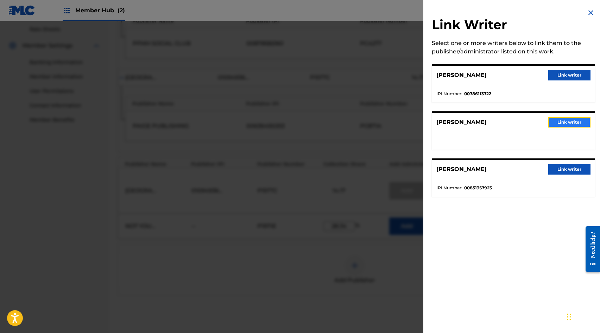
click at [573, 121] on button "Link writer" at bounding box center [569, 122] width 42 height 11
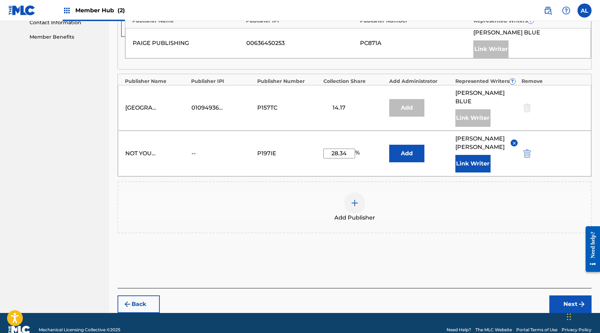
scroll to position [358, 0]
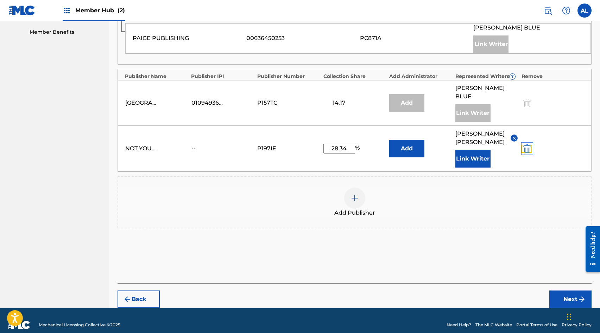
click at [526, 145] on img "submit" at bounding box center [527, 149] width 8 height 8
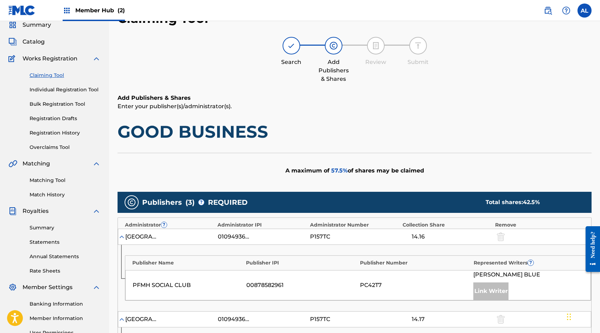
scroll to position [0, 0]
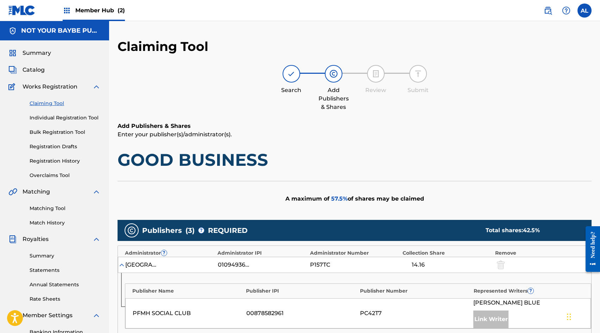
click at [39, 104] on link "Claiming Tool" at bounding box center [65, 103] width 71 height 7
click at [58, 104] on link "Claiming Tool" at bounding box center [65, 103] width 71 height 7
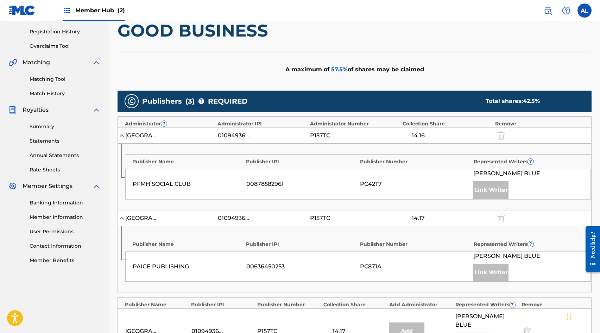
scroll to position [312, 0]
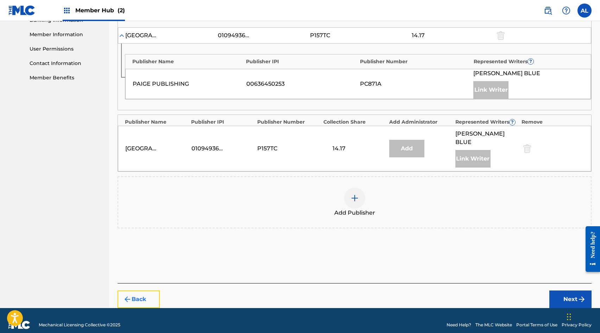
click at [133, 291] on button "Back" at bounding box center [138, 300] width 42 height 18
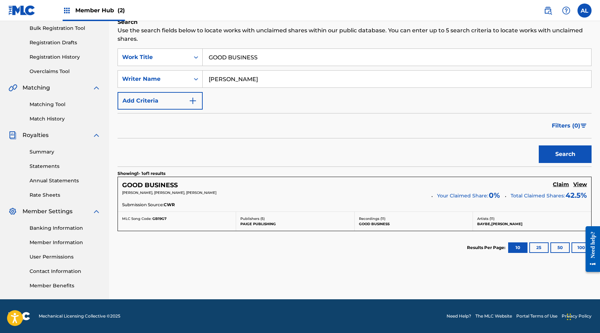
scroll to position [104, 0]
click at [232, 57] on input "GOOD BUSINESS" at bounding box center [397, 57] width 388 height 17
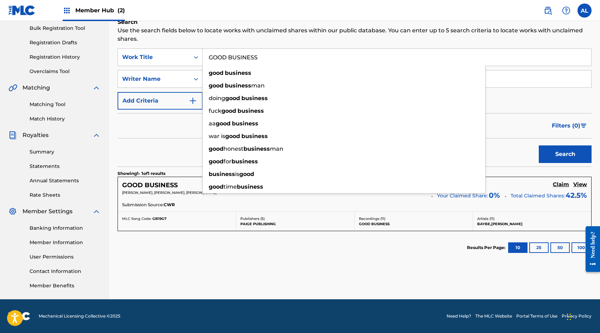
click at [232, 57] on input "GOOD BUSINESS" at bounding box center [397, 57] width 388 height 17
type input "s"
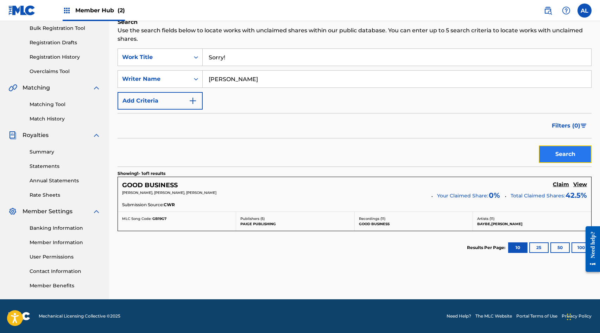
click at [549, 152] on button "Search" at bounding box center [564, 155] width 53 height 18
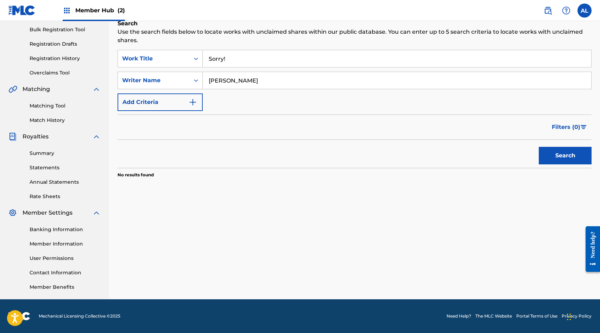
click at [232, 55] on input "Sorry!" at bounding box center [397, 58] width 388 height 17
click at [232, 59] on input "Sorry!" at bounding box center [397, 58] width 388 height 17
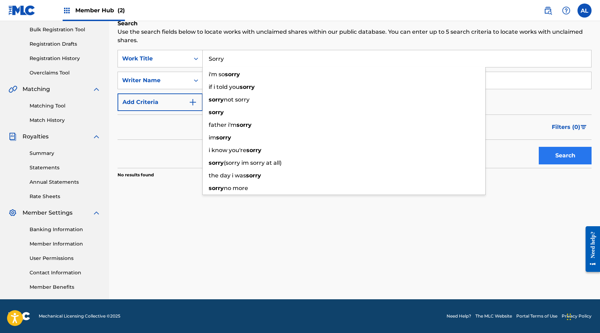
type input "Sorry"
click at [553, 153] on button "Search" at bounding box center [564, 156] width 53 height 18
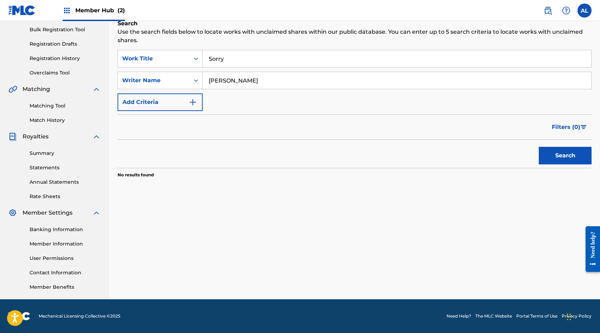
click at [228, 82] on input "[PERSON_NAME]" at bounding box center [397, 80] width 388 height 17
type input "[PERSON_NAME]"
click at [566, 157] on button "Search" at bounding box center [564, 156] width 53 height 18
click at [221, 59] on input "Sorry" at bounding box center [397, 58] width 388 height 17
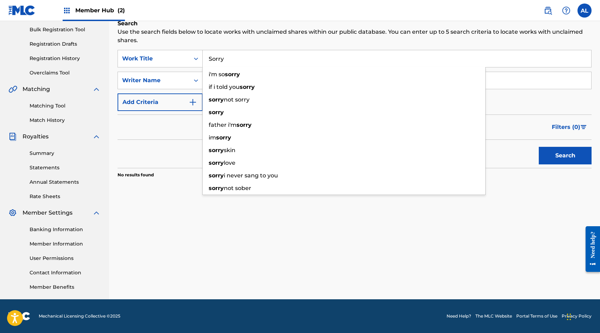
click at [221, 59] on input "Sorry" at bounding box center [397, 58] width 388 height 17
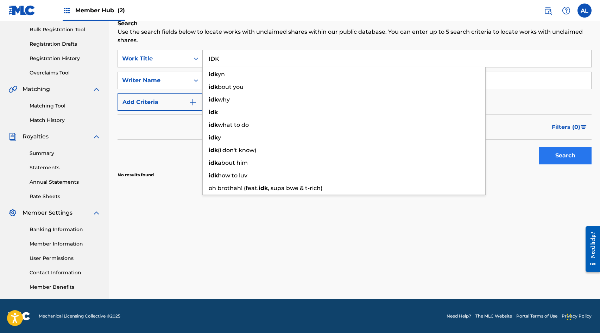
type input "IDK"
click at [550, 156] on button "Search" at bounding box center [564, 156] width 53 height 18
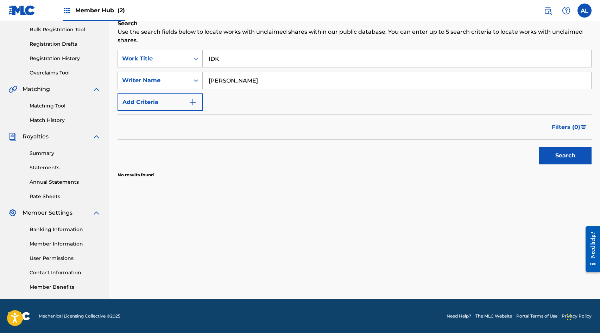
click at [228, 81] on input "[PERSON_NAME]" at bounding box center [397, 80] width 388 height 17
type input "[PERSON_NAME]"
click at [549, 154] on button "Search" at bounding box center [564, 156] width 53 height 18
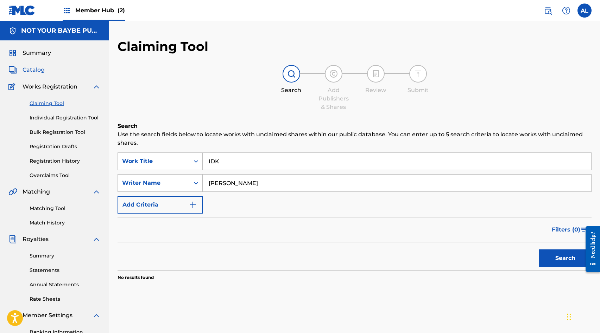
click at [34, 69] on span "Catalog" at bounding box center [34, 70] width 22 height 8
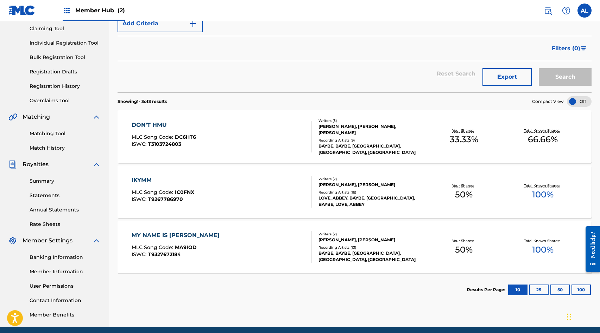
scroll to position [36, 0]
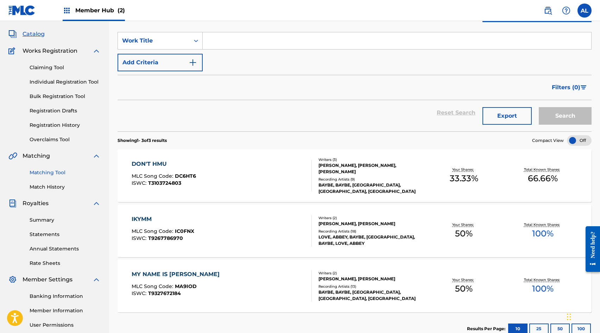
click at [44, 173] on link "Matching Tool" at bounding box center [65, 172] width 71 height 7
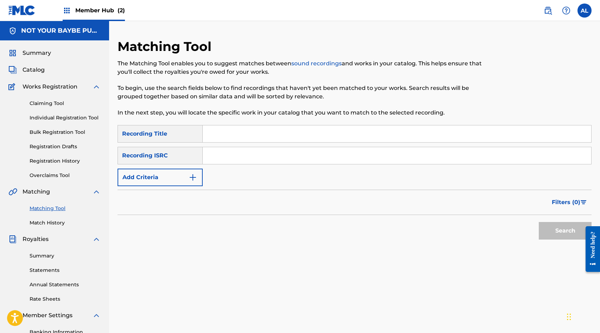
click at [217, 132] on input "Search Form" at bounding box center [397, 134] width 388 height 17
type input "MY NAME IS [PERSON_NAME]"
click at [239, 152] on input "Search Form" at bounding box center [397, 155] width 388 height 17
click at [589, 10] on label at bounding box center [584, 11] width 14 height 14
click at [584, 11] on input "[GEOGRAPHIC_DATA][PERSON_NAME][EMAIL_ADDRESS][DOMAIN_NAME] Notification Prefere…" at bounding box center [584, 11] width 0 height 0
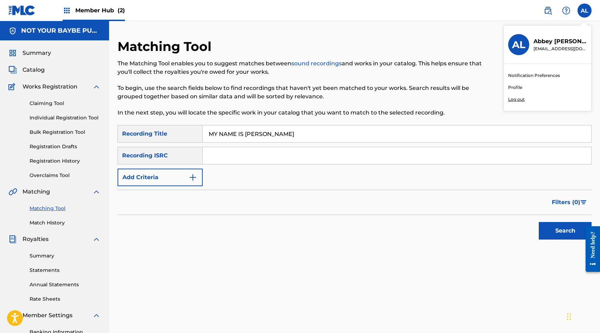
click at [518, 98] on p "Log out" at bounding box center [516, 99] width 17 height 6
click at [584, 11] on input "[GEOGRAPHIC_DATA][PERSON_NAME][EMAIL_ADDRESS][DOMAIN_NAME] Notification Prefere…" at bounding box center [584, 11] width 0 height 0
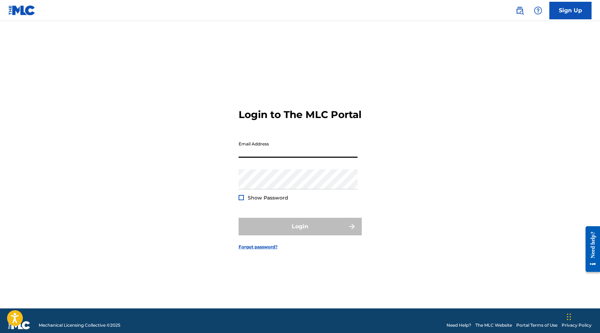
click at [286, 151] on input "Email Address" at bounding box center [297, 148] width 119 height 20
type input "[EMAIL_ADDRESS][DOMAIN_NAME]"
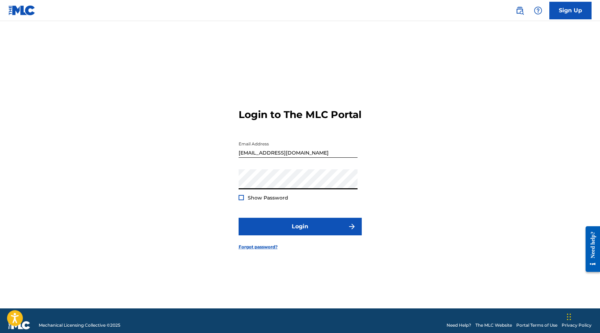
click at [235, 226] on div "Login to The MLC Portal Email Address [EMAIL_ADDRESS][DOMAIN_NAME] Password Sho…" at bounding box center [300, 174] width 492 height 270
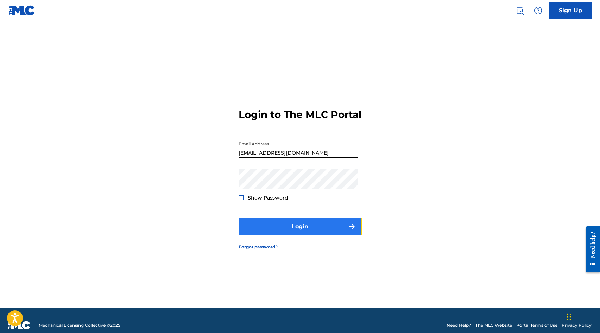
click at [256, 230] on button "Login" at bounding box center [299, 227] width 123 height 18
